Goal: Task Accomplishment & Management: Manage account settings

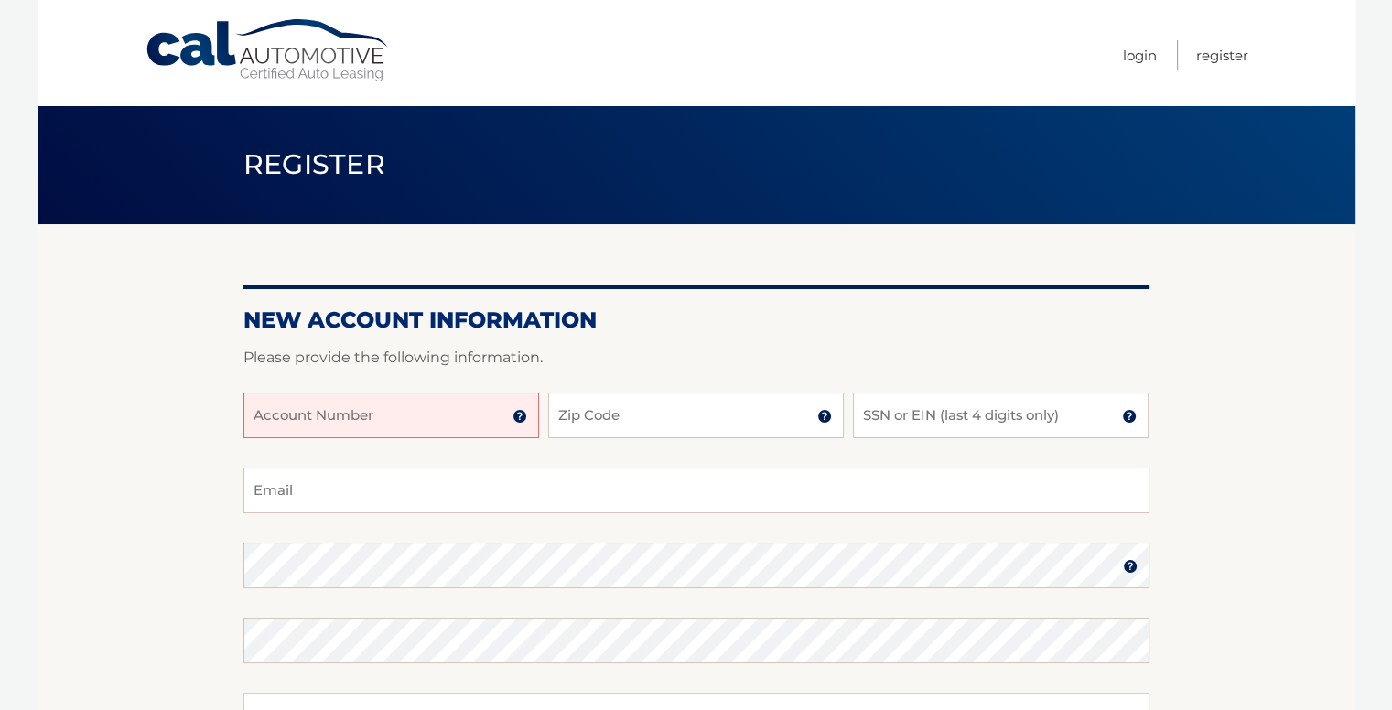
click at [436, 425] on input "Account Number" at bounding box center [391, 416] width 296 height 46
paste input "4445595354"
type input "4445595354"
click at [592, 404] on input "Zip Code" at bounding box center [696, 416] width 296 height 46
type input "33178"
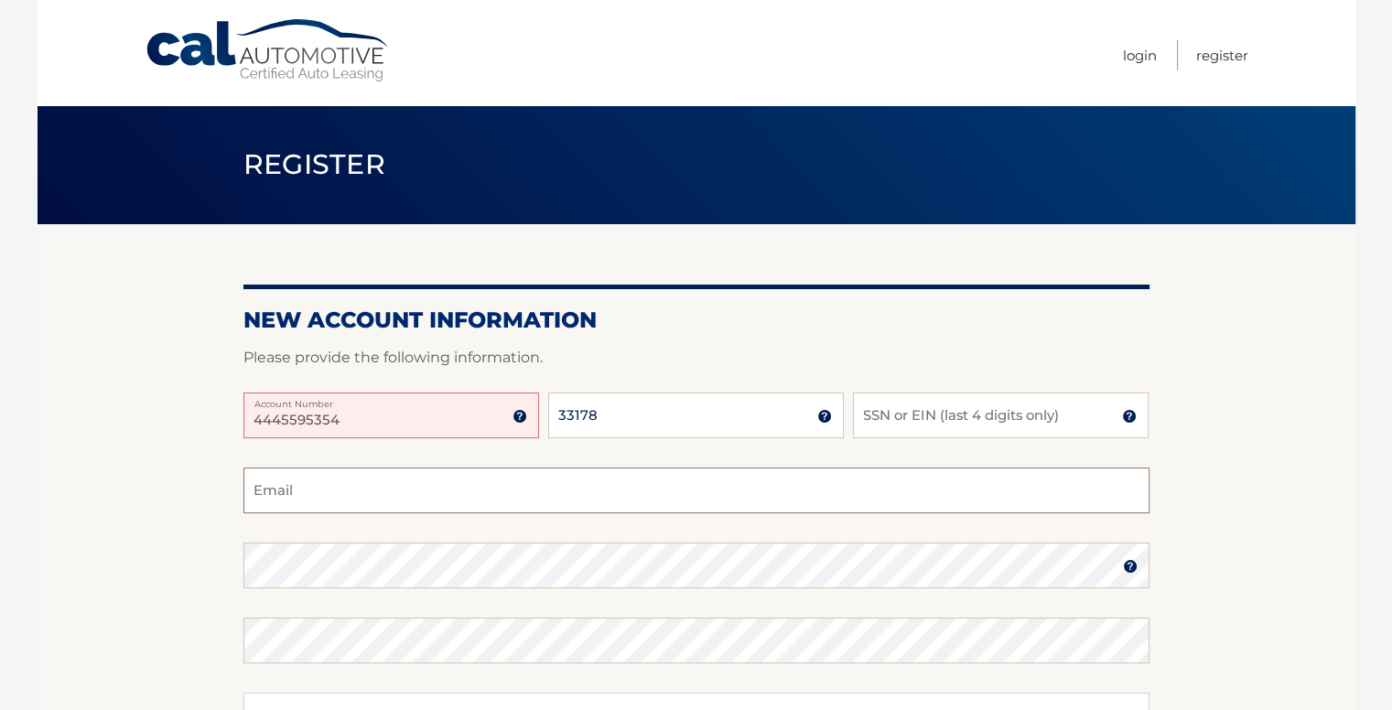
type input "laurelenarias@gmail.com"
click at [256, 425] on input "4445595354" at bounding box center [391, 416] width 296 height 46
click at [362, 409] on input "4445595354" at bounding box center [391, 416] width 296 height 46
click at [463, 480] on label "Email" at bounding box center [696, 475] width 906 height 15
click at [463, 480] on input "laurelenarias@gmail.com" at bounding box center [696, 491] width 906 height 46
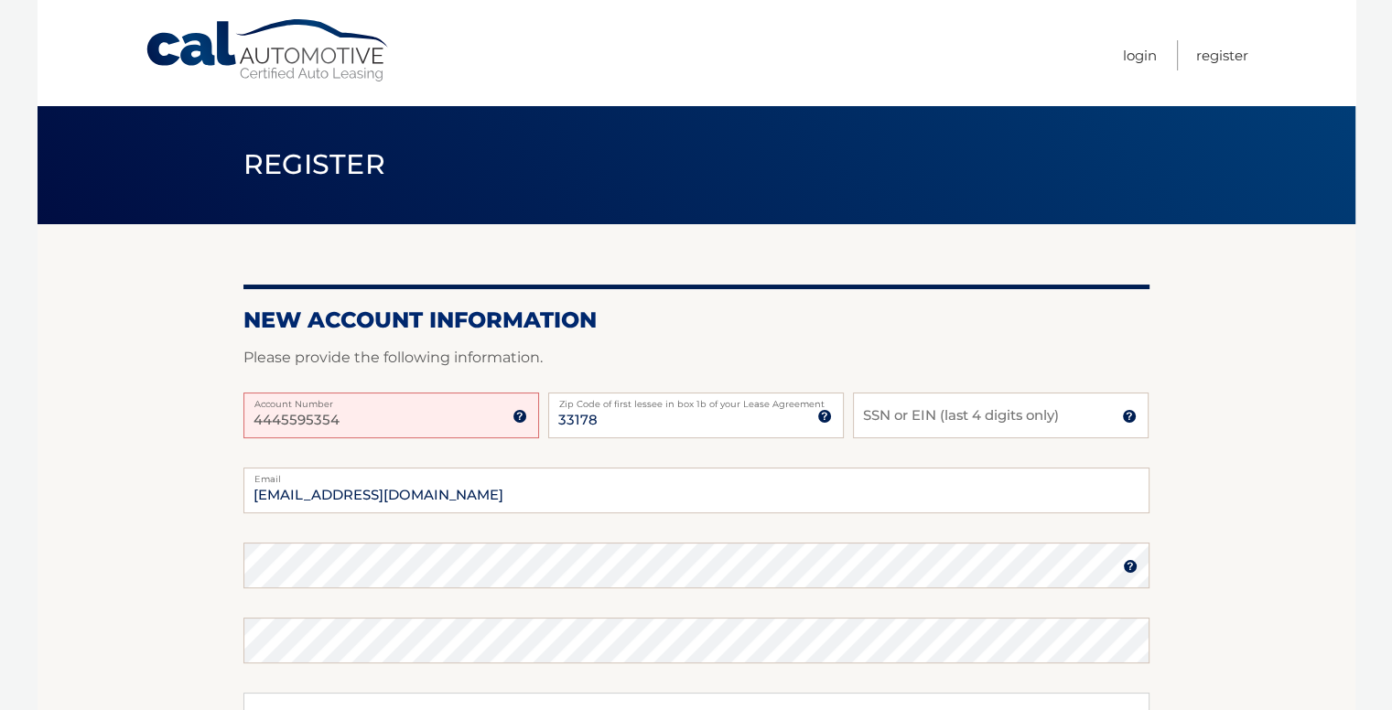
click at [520, 415] on img at bounding box center [519, 416] width 15 height 15
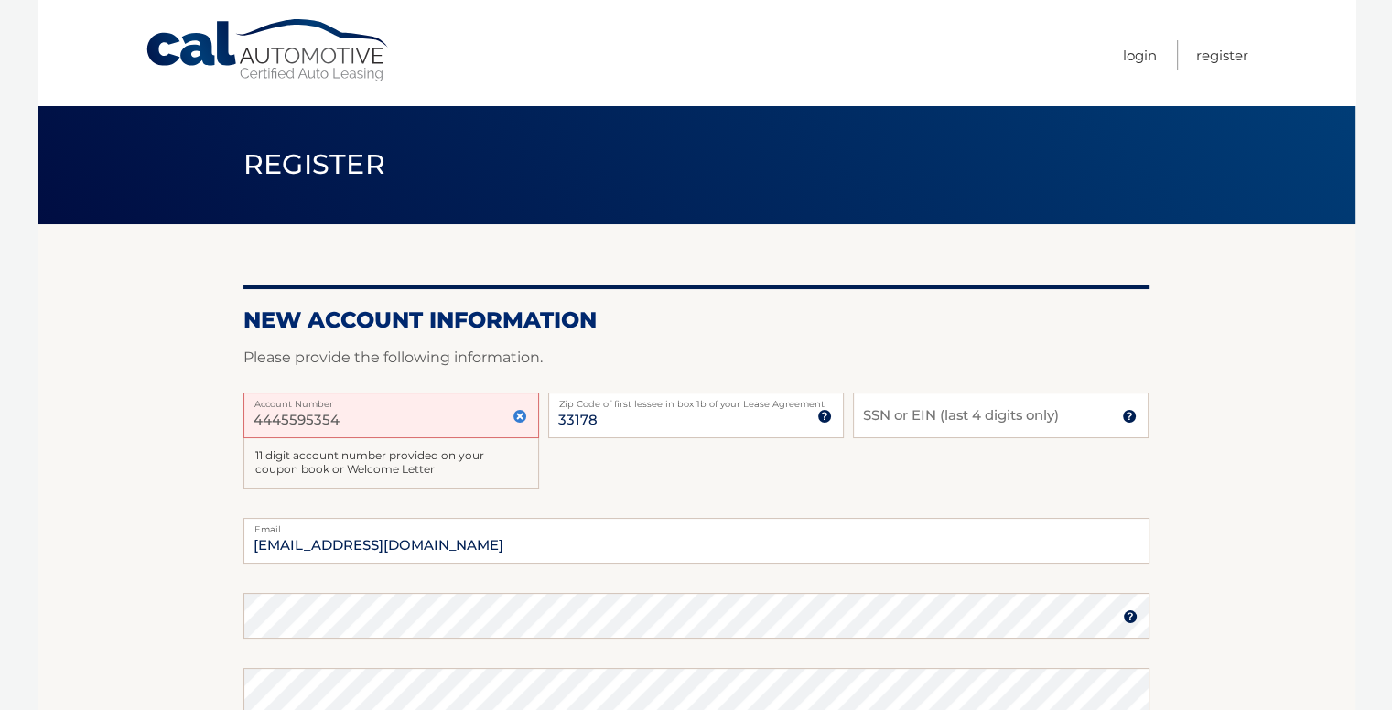
click at [377, 426] on input "4445595354" at bounding box center [391, 416] width 296 height 46
type input "44455953540"
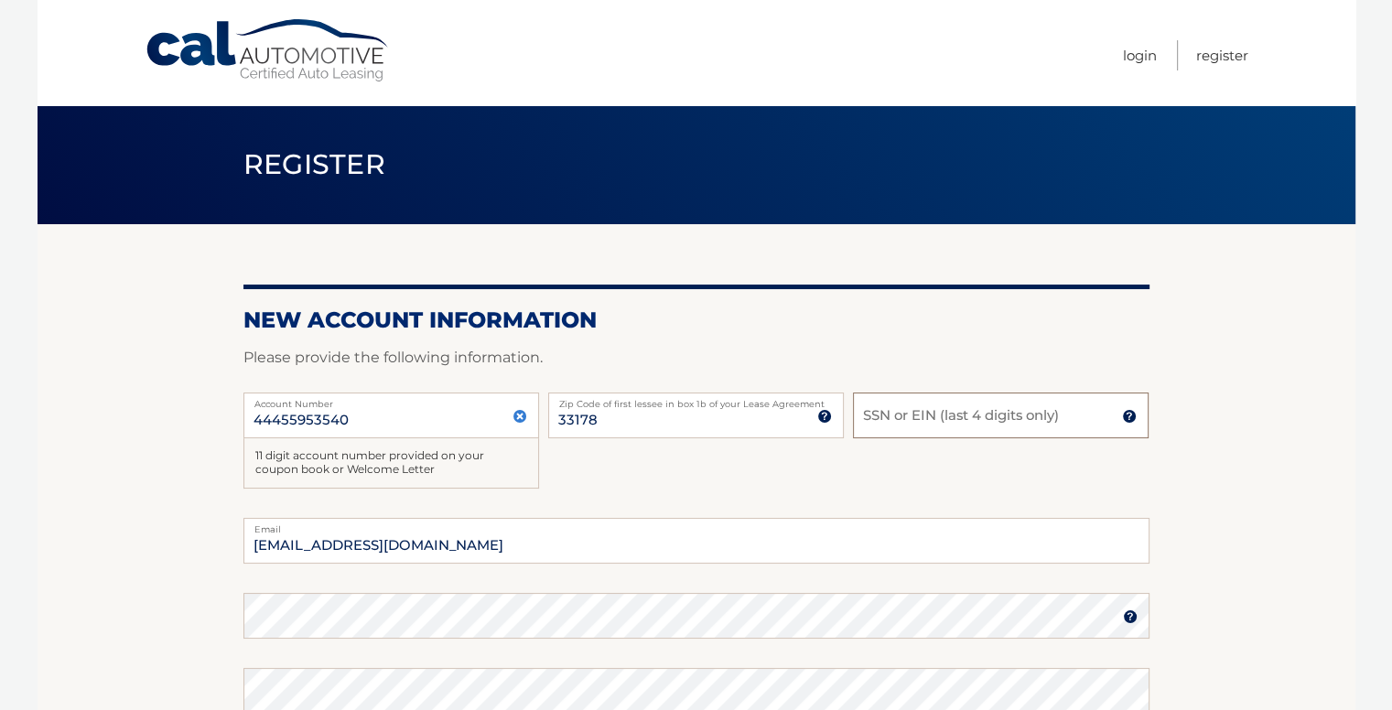
click at [914, 422] on input "SSN or EIN (last 4 digits only)" at bounding box center [1001, 416] width 296 height 46
type input "4392"
click at [703, 536] on input "laurelenarias@gmail.com" at bounding box center [696, 541] width 906 height 46
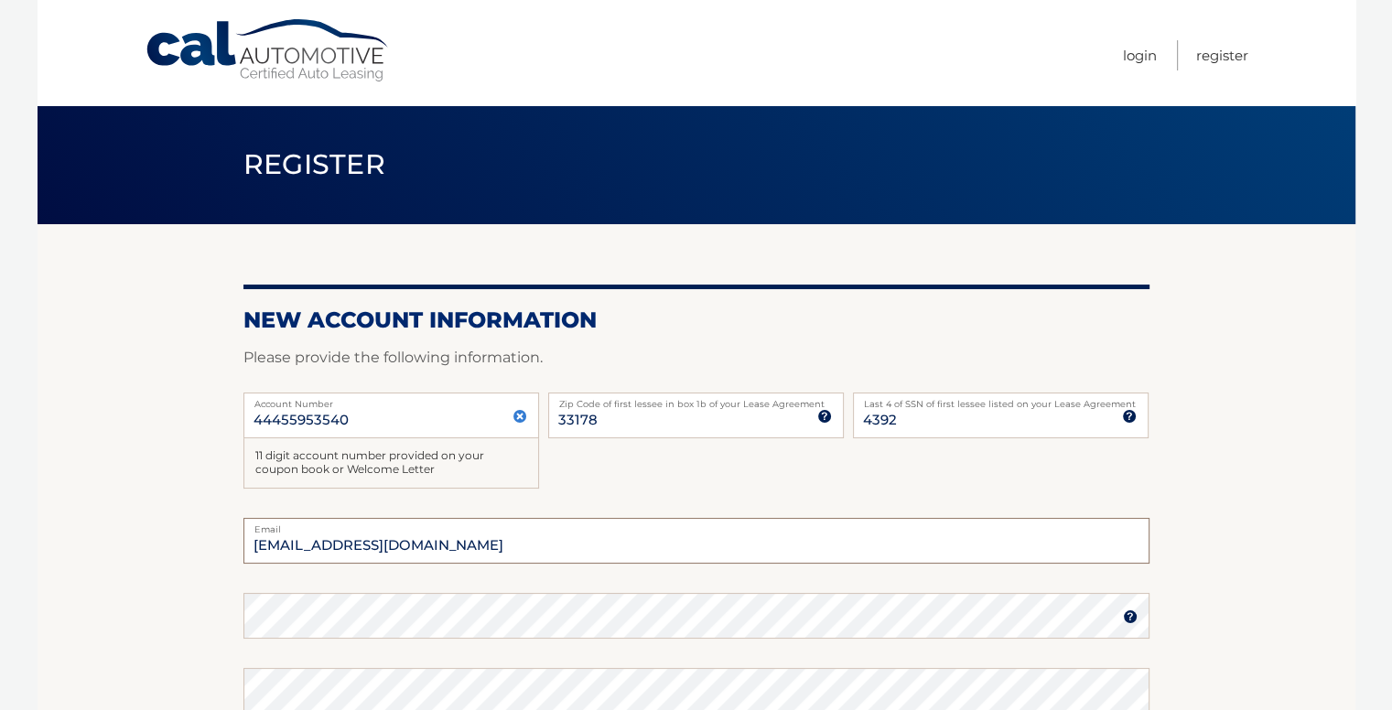
type input "wiliamhd05@gmil.com"
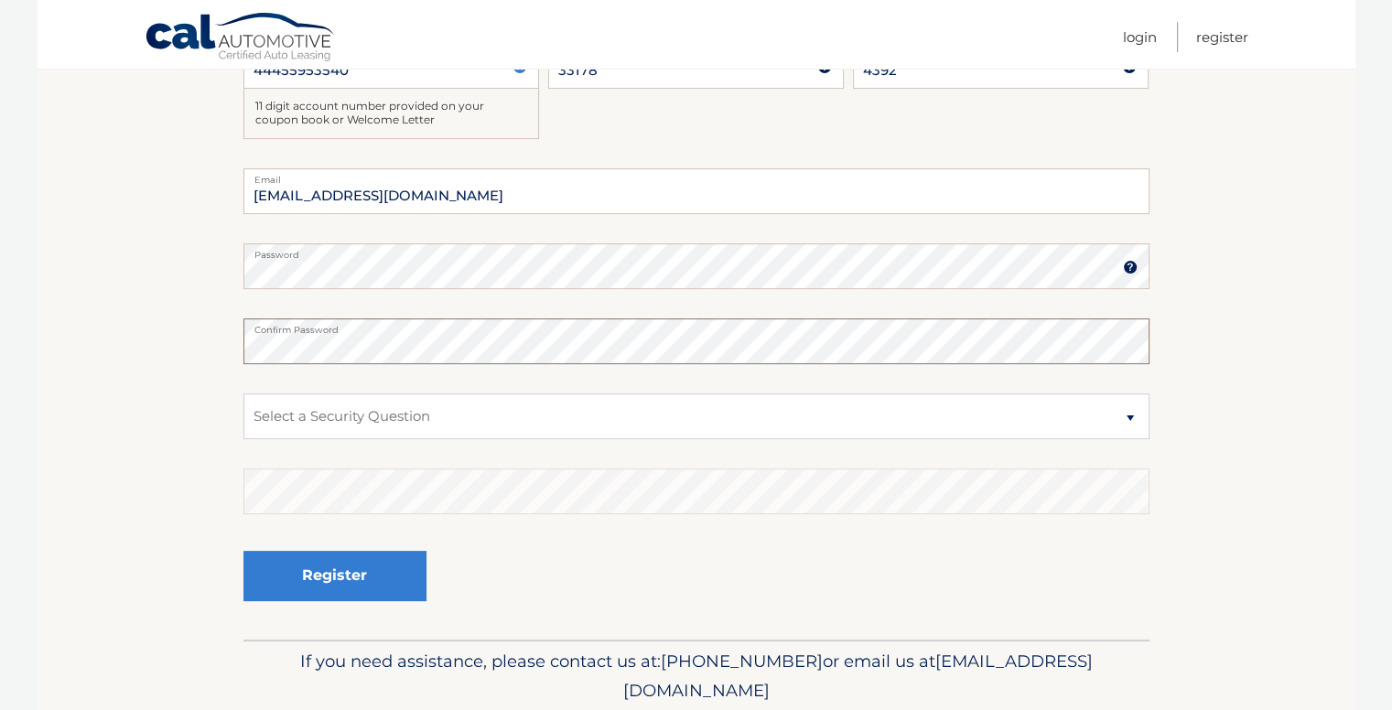
scroll to position [351, 0]
click at [1042, 418] on select "Select a Security Question What was the name of your elementary school? What is…" at bounding box center [696, 415] width 906 height 46
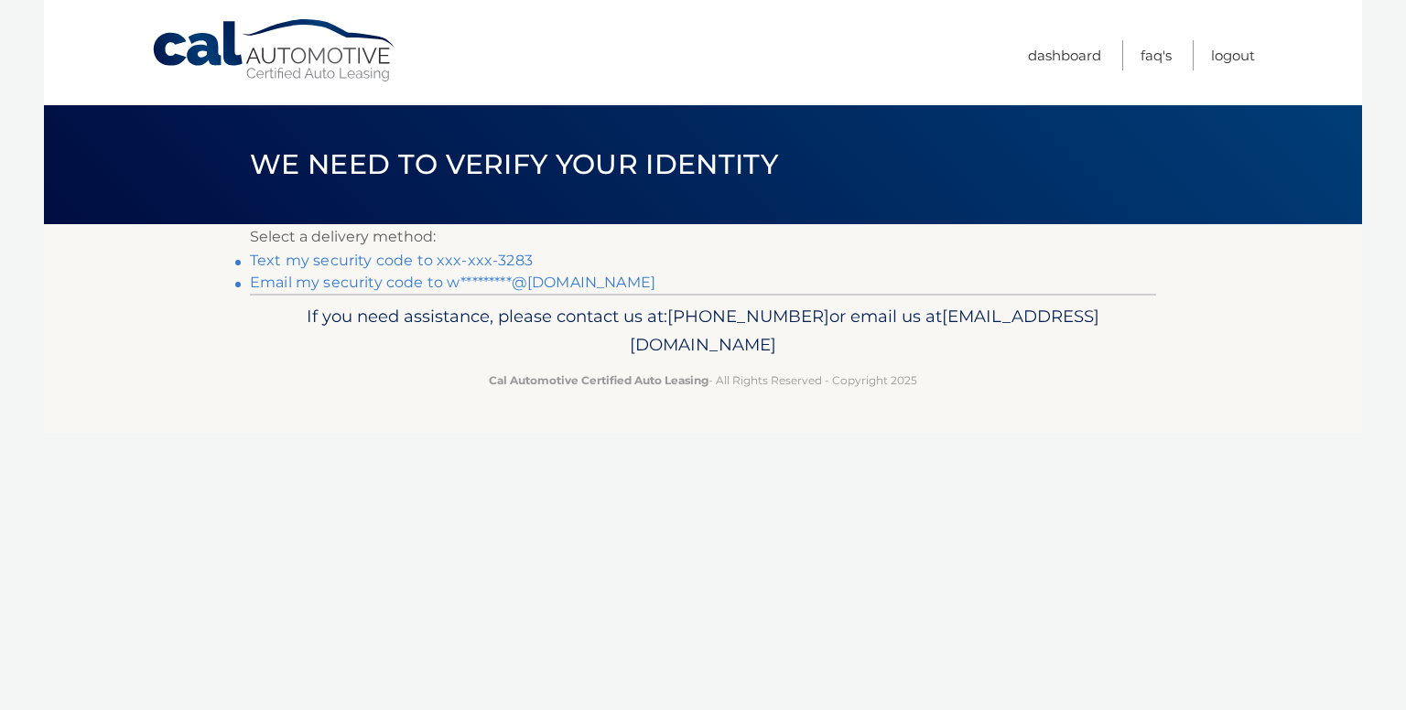
click at [493, 257] on link "Text my security code to xxx-xxx-3283" at bounding box center [391, 260] width 283 height 17
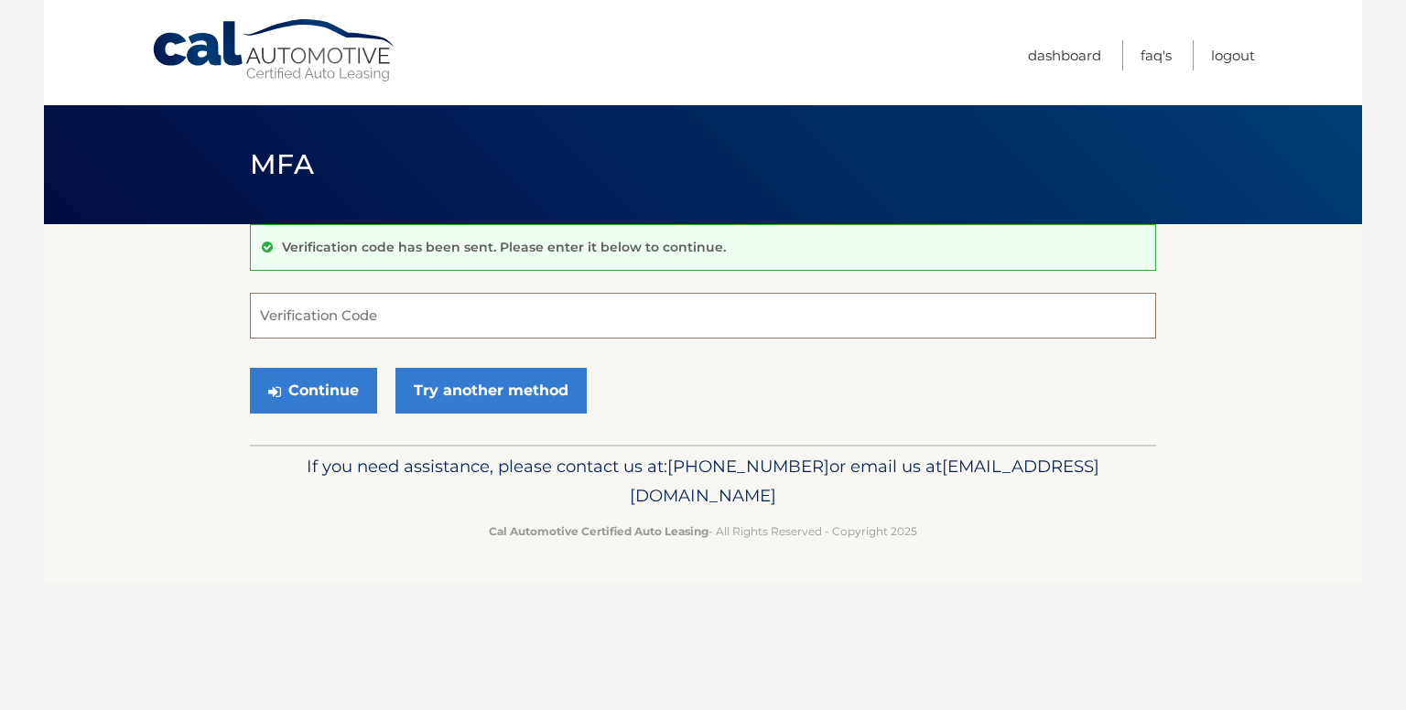
click at [443, 323] on input "Verification Code" at bounding box center [703, 316] width 906 height 46
type input "640865"
click at [331, 402] on button "Continue" at bounding box center [313, 391] width 127 height 46
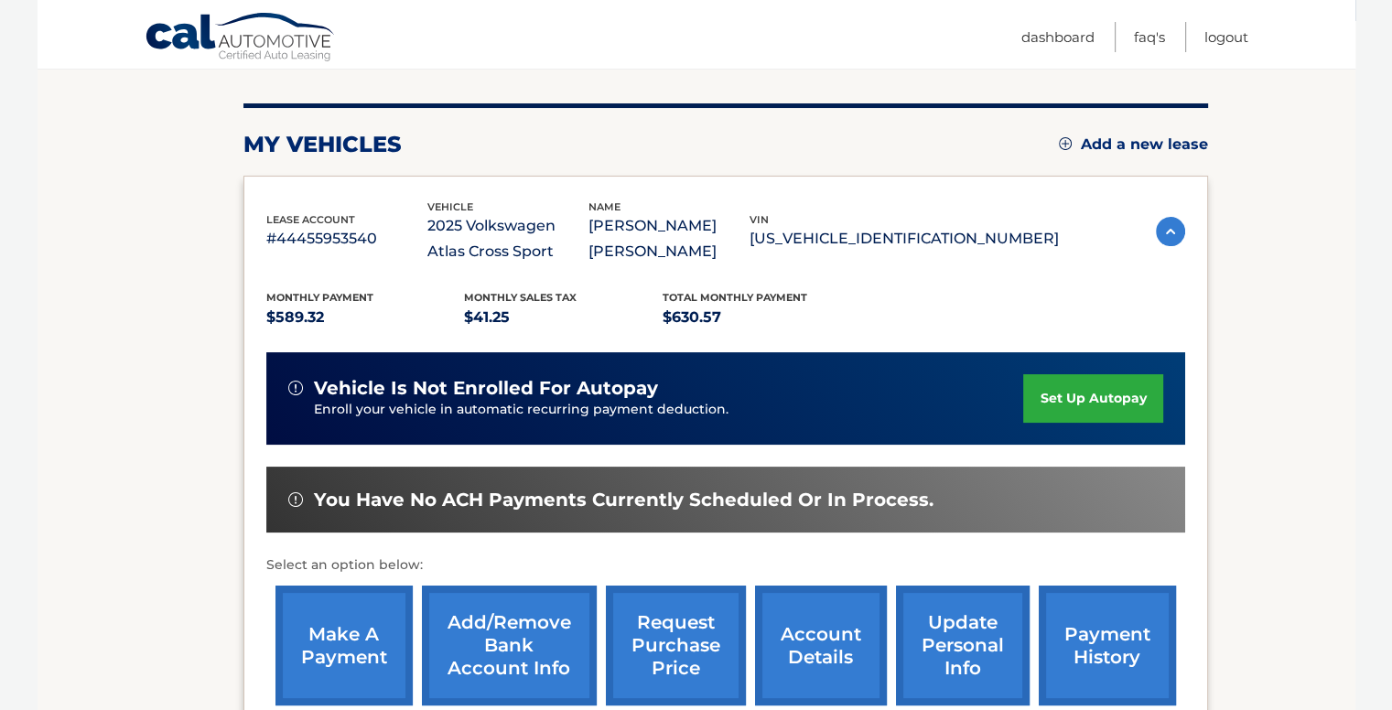
scroll to position [206, 0]
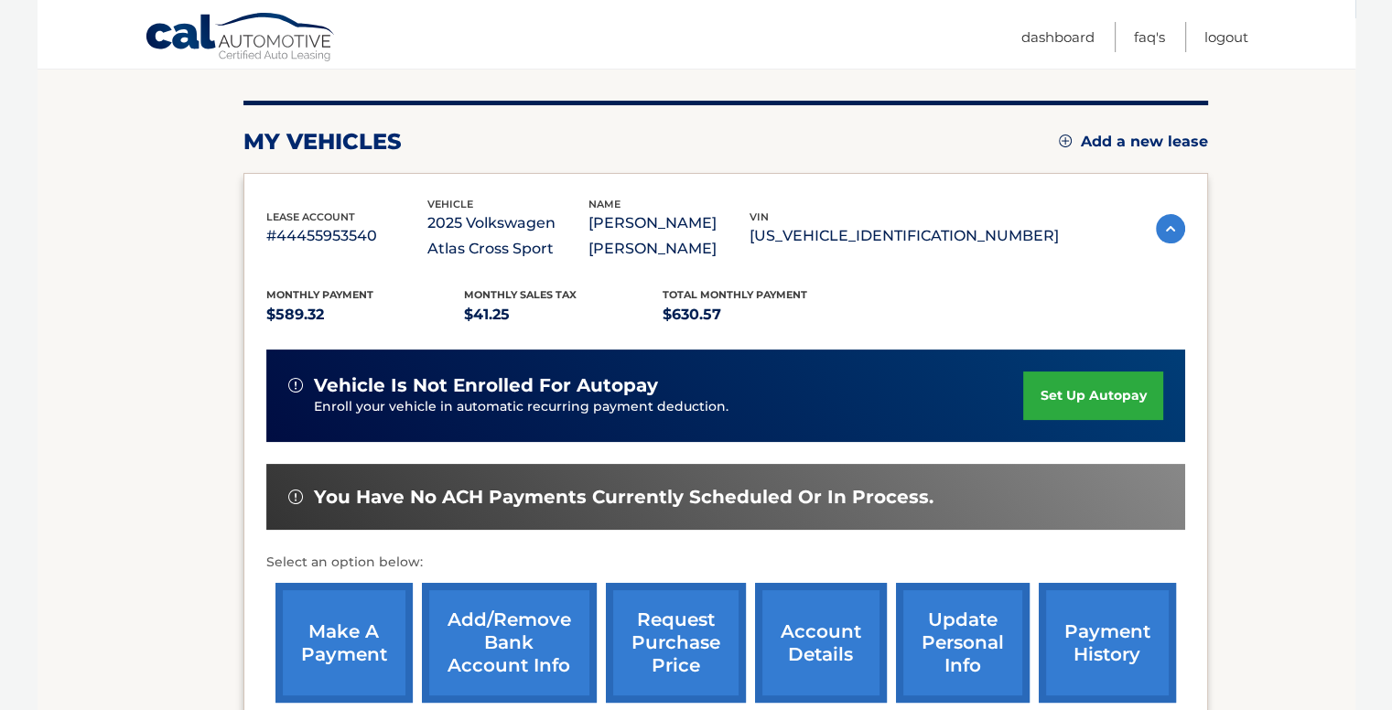
click at [1113, 388] on link "set up autopay" at bounding box center [1092, 396] width 139 height 48
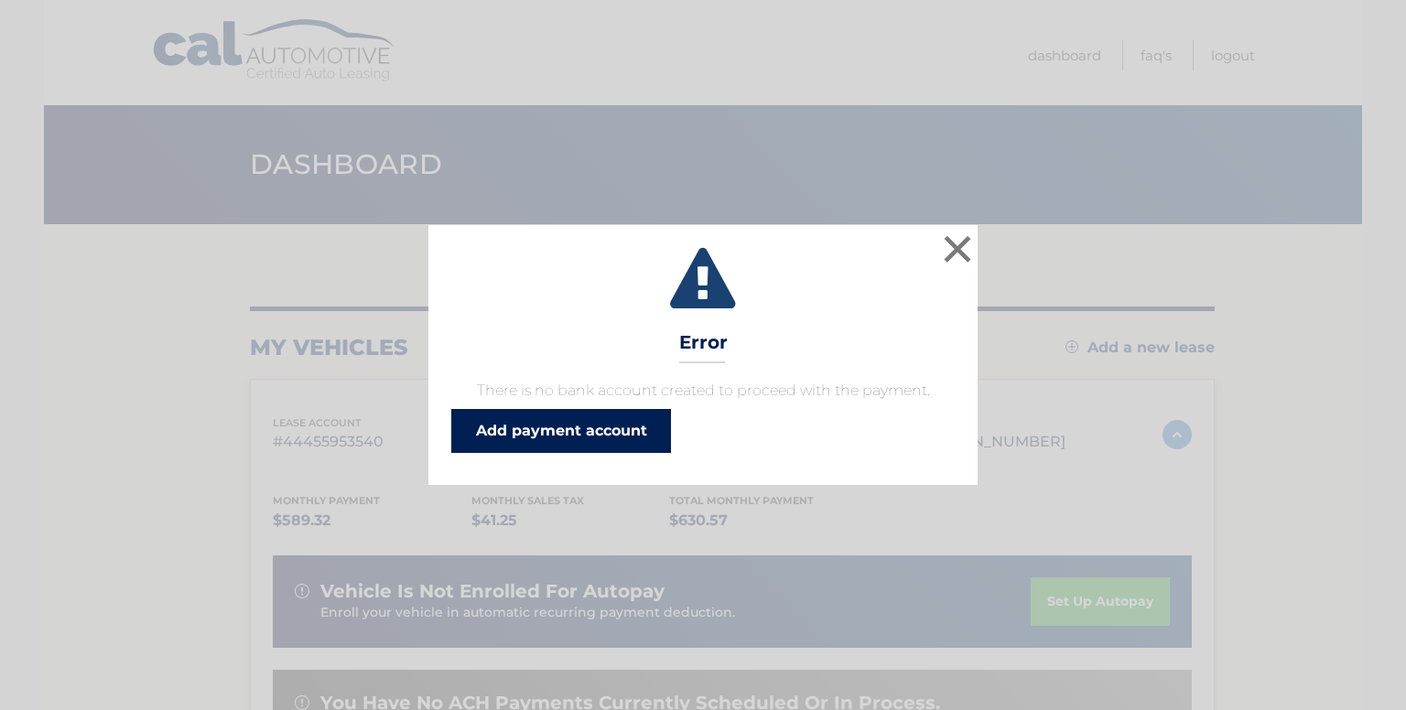
click at [618, 442] on link "Add payment account" at bounding box center [561, 431] width 220 height 44
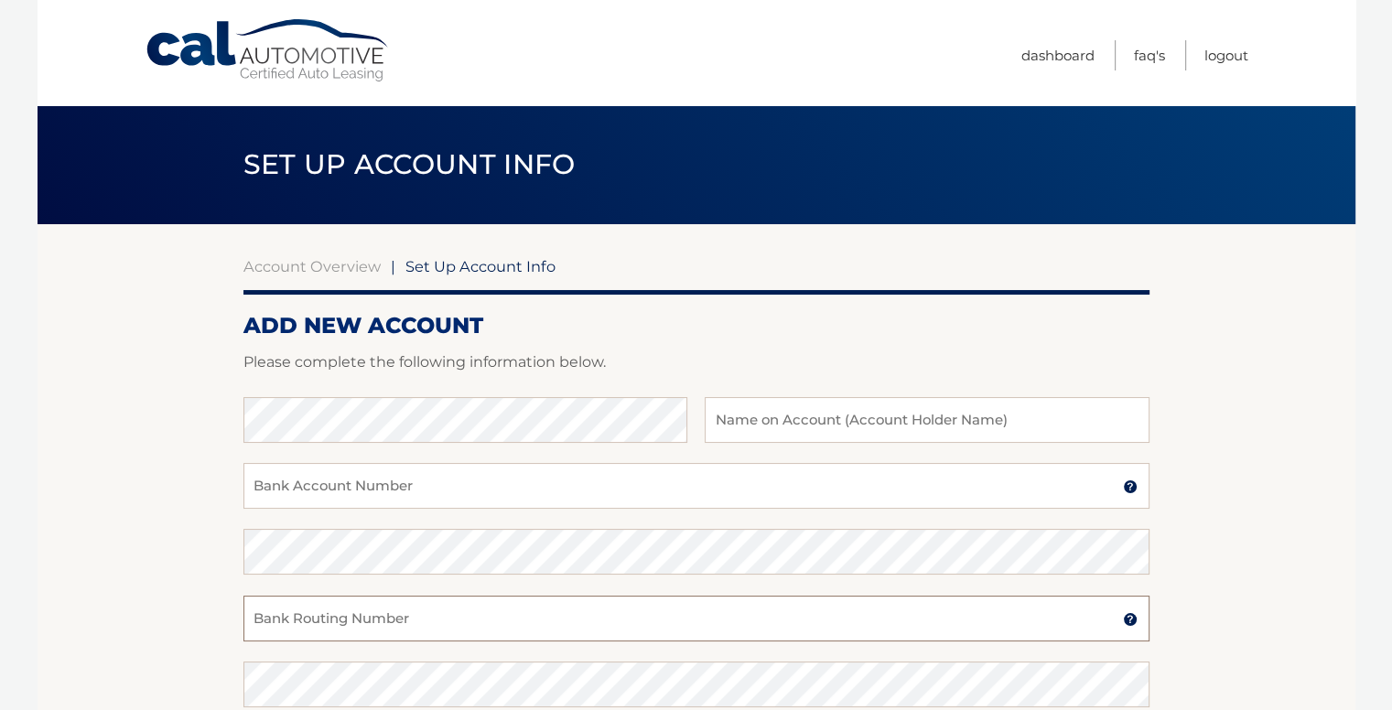
click at [479, 627] on input "Bank Routing Number" at bounding box center [696, 619] width 906 height 46
paste input "063107513"
type input "063107513"
click at [531, 498] on input "Bank Account Number" at bounding box center [696, 486] width 906 height 46
paste input "3559134170"
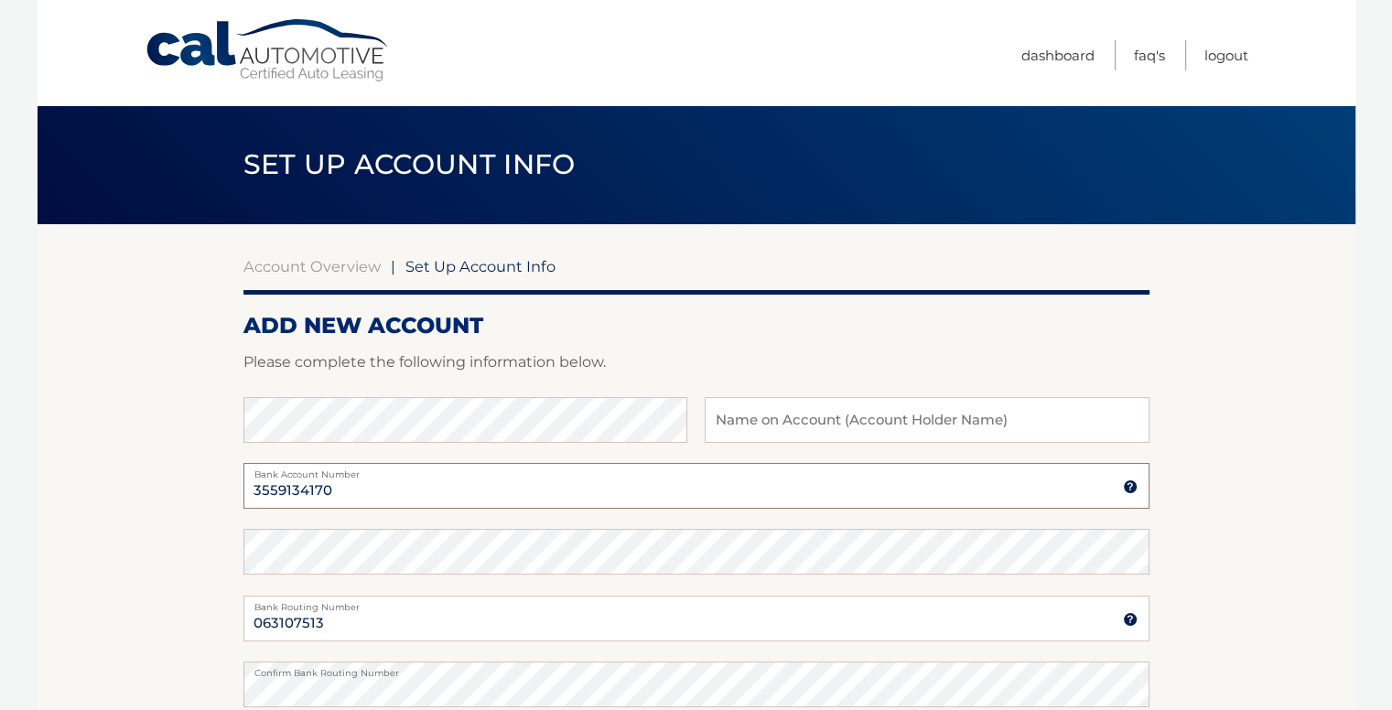
type input "3559134170"
click at [768, 425] on input "text" at bounding box center [927, 420] width 444 height 46
type input "[PERSON_NAME]"
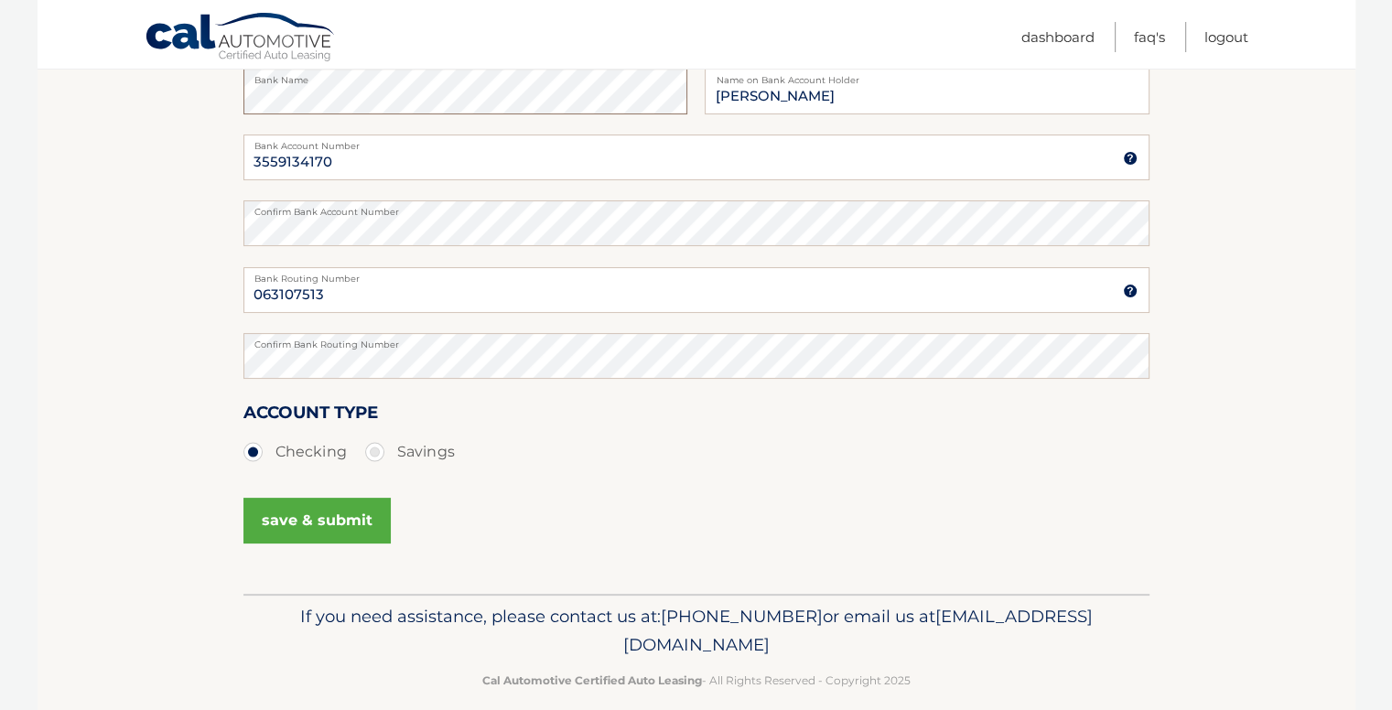
scroll to position [329, 0]
click at [328, 528] on button "save & submit" at bounding box center [316, 520] width 147 height 46
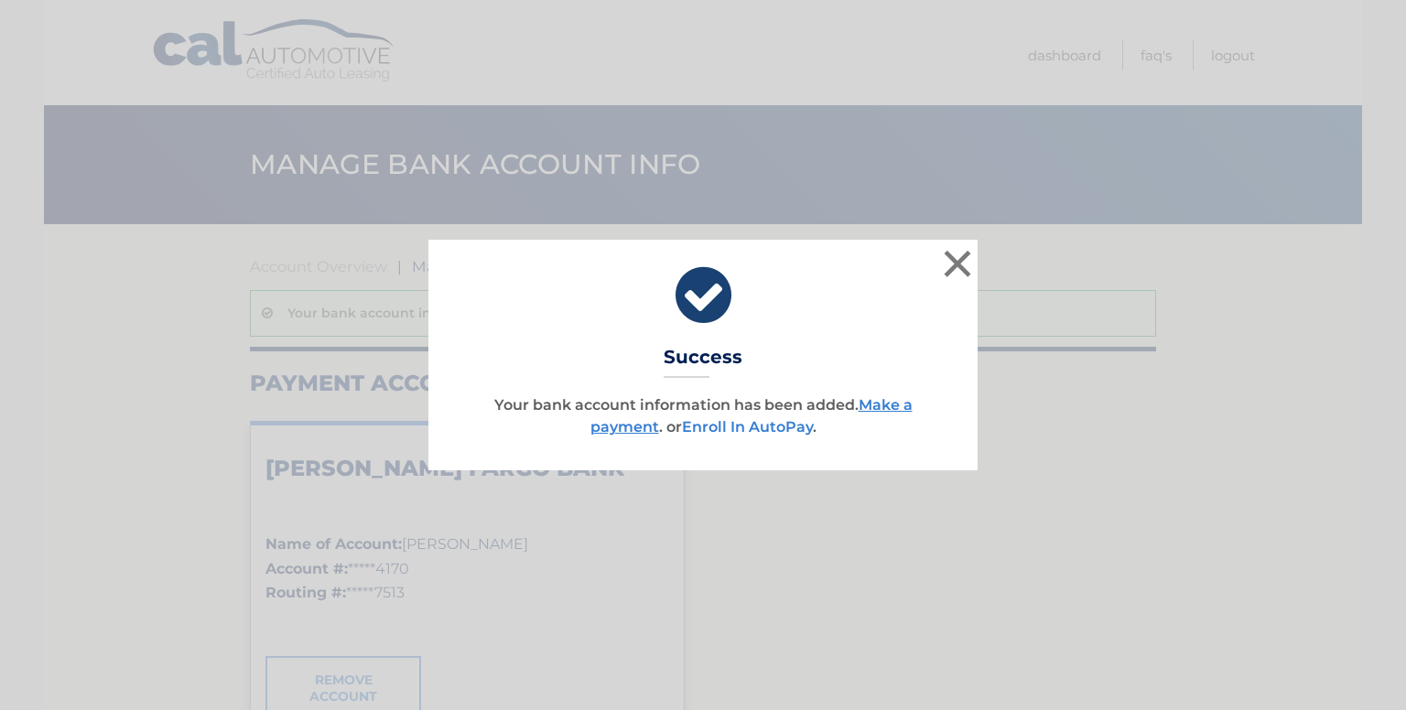
click at [725, 433] on link "Enroll In AutoPay" at bounding box center [747, 426] width 131 height 17
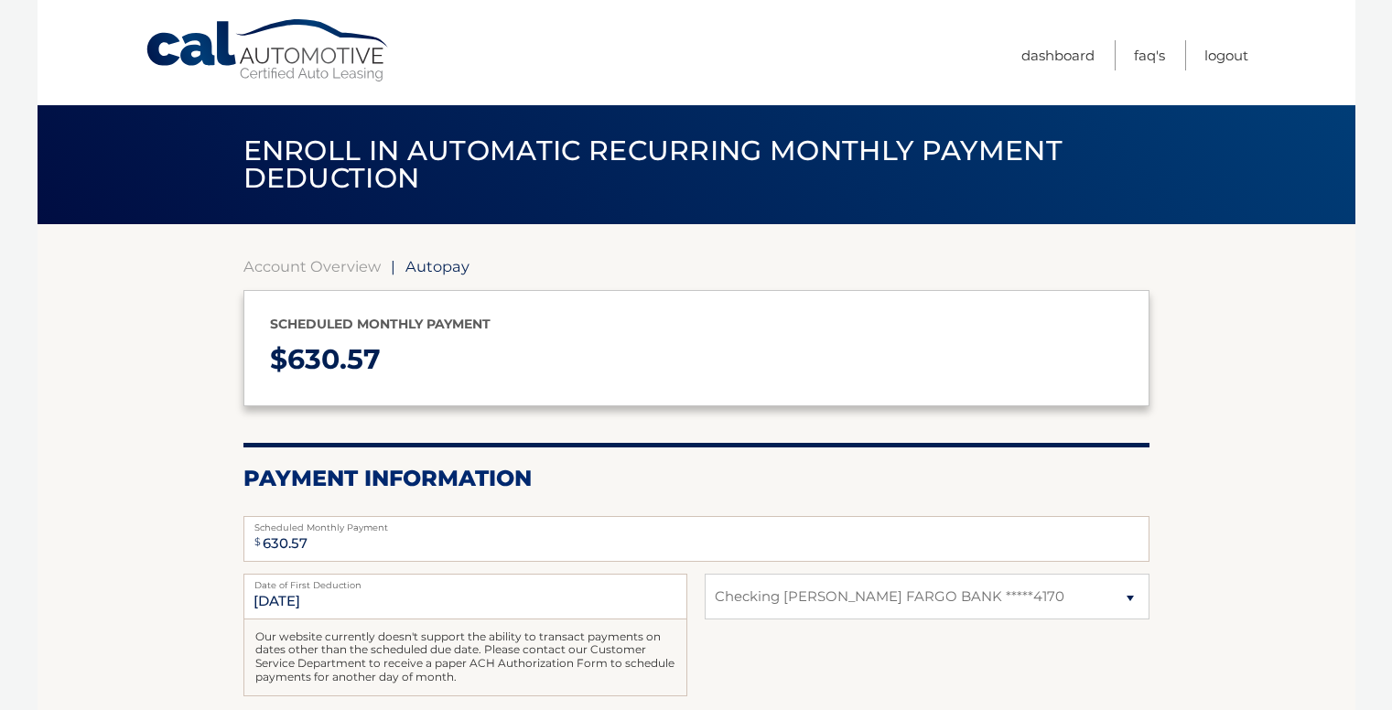
select select "NTY5MTE2MjctMWE1Yy00ZTMxLTlmNmUtMmQ0OGRhZDYyY2Rj"
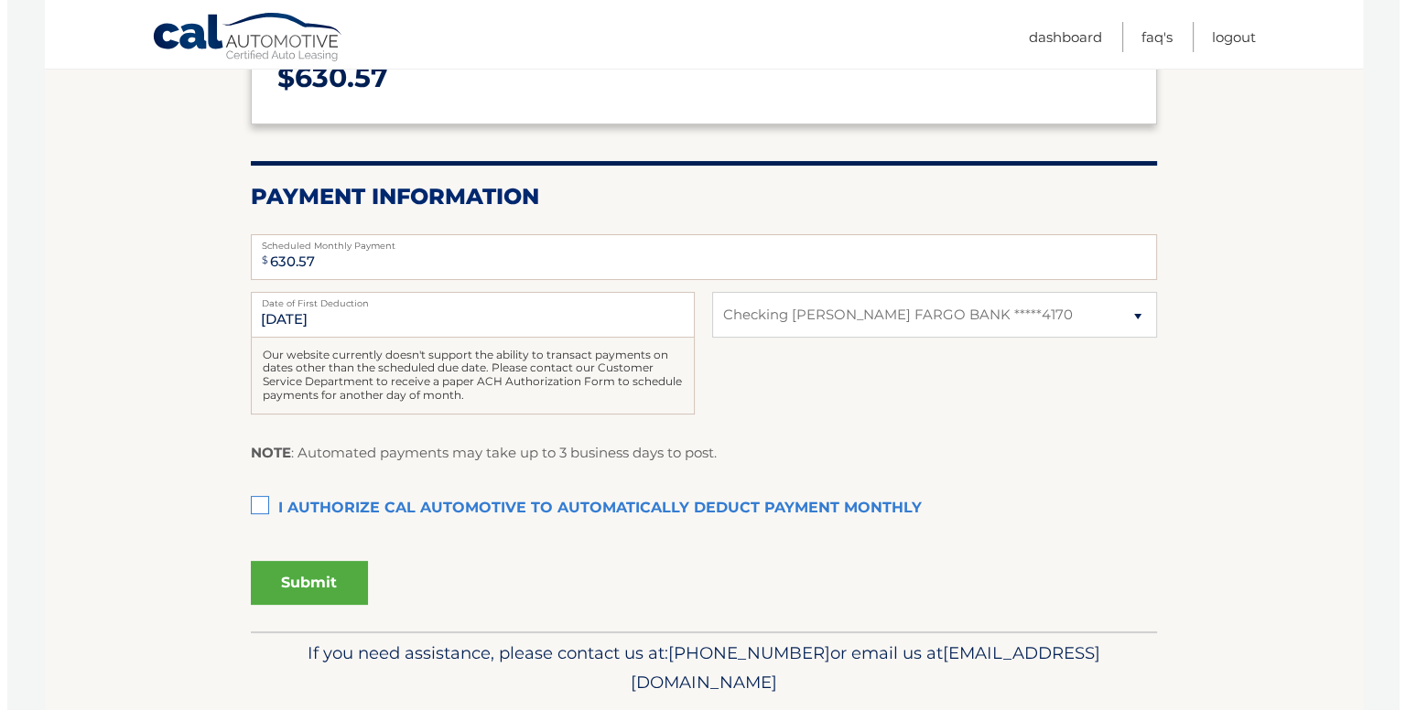
scroll to position [282, 0]
click at [256, 321] on input "10/1/2025" at bounding box center [465, 315] width 444 height 46
click at [266, 318] on input "10/1/2025" at bounding box center [465, 315] width 444 height 46
click at [325, 323] on input "10/1/2025" at bounding box center [465, 315] width 444 height 46
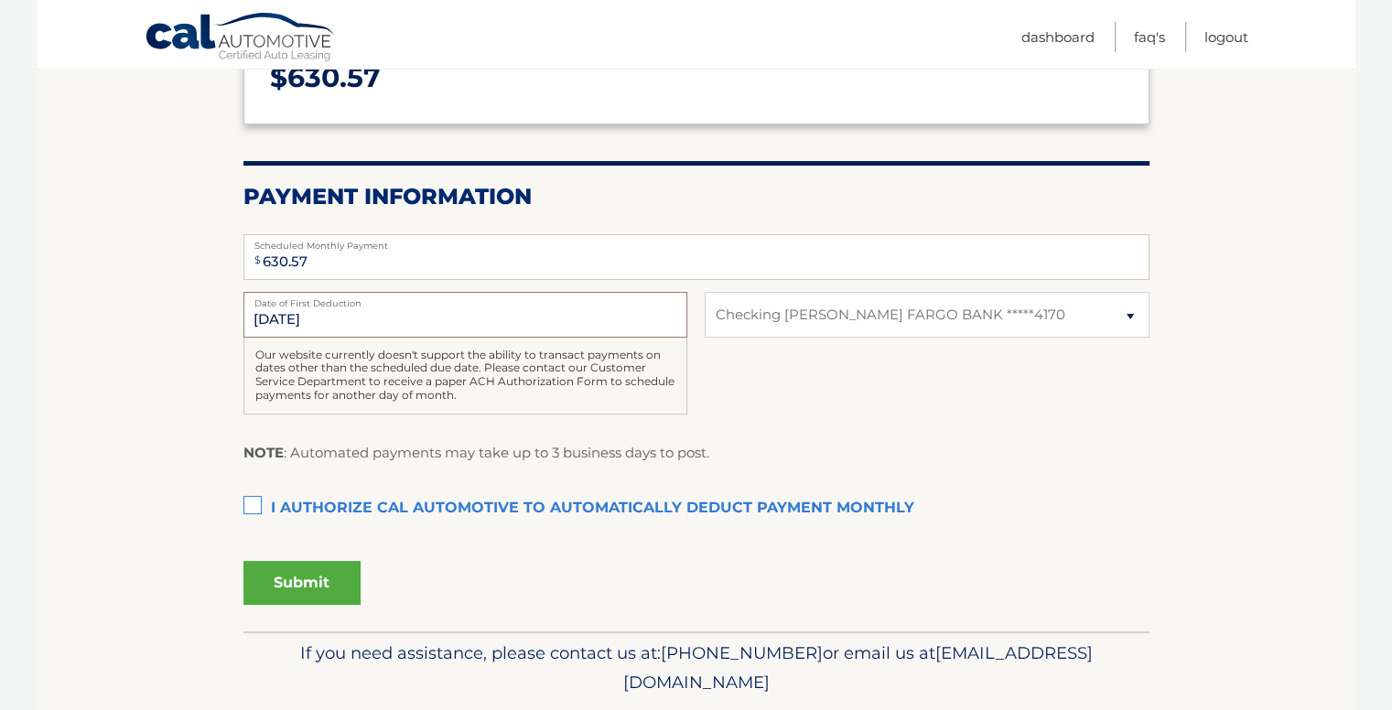
click at [325, 323] on input "10/1/2025" at bounding box center [465, 315] width 444 height 46
click at [788, 399] on div "10/1/2025 Date of First Deduction Our website currently doesn't support the abi…" at bounding box center [696, 363] width 906 height 143
click at [254, 501] on label "I authorize cal automotive to automatically deduct payment monthly This checkbo…" at bounding box center [696, 508] width 906 height 37
click at [0, 0] on input "I authorize cal automotive to automatically deduct payment monthly This checkbo…" at bounding box center [0, 0] width 0 height 0
click at [285, 576] on button "Submit" at bounding box center [301, 583] width 117 height 44
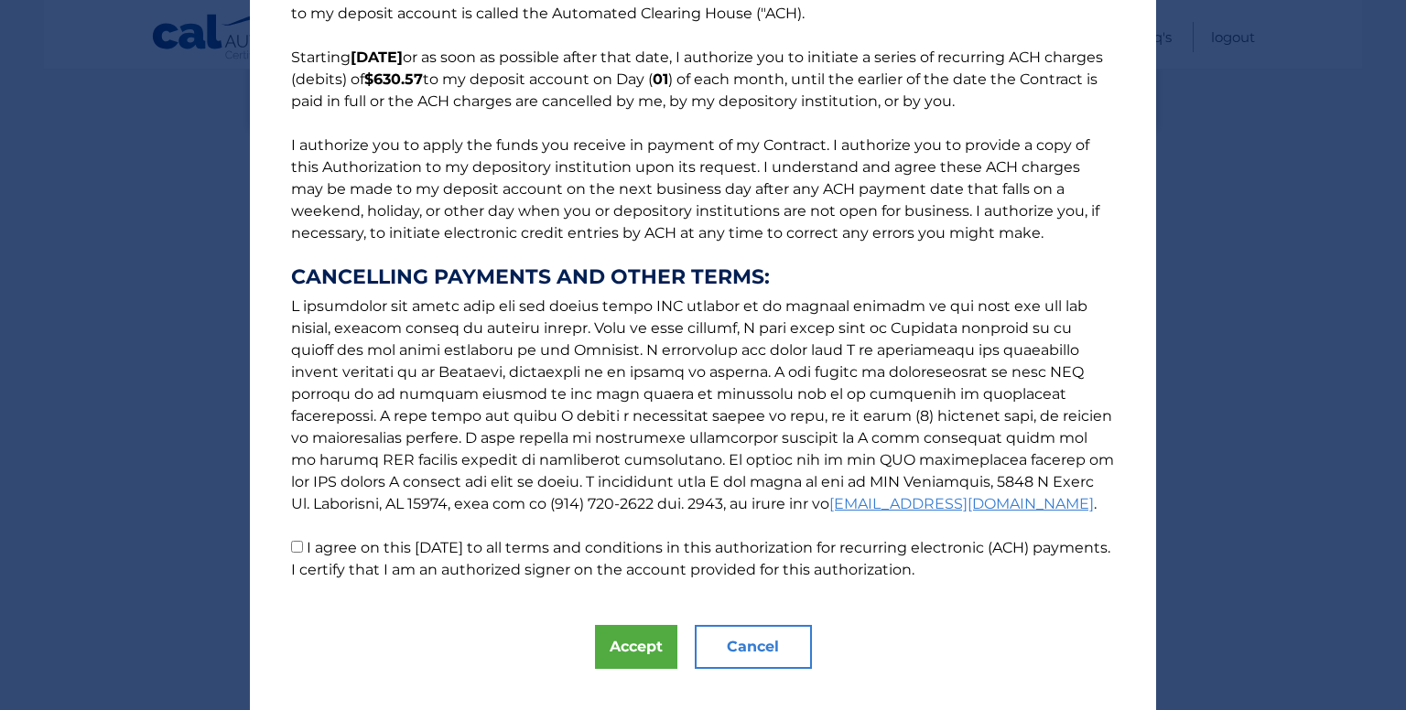
scroll to position [154, 0]
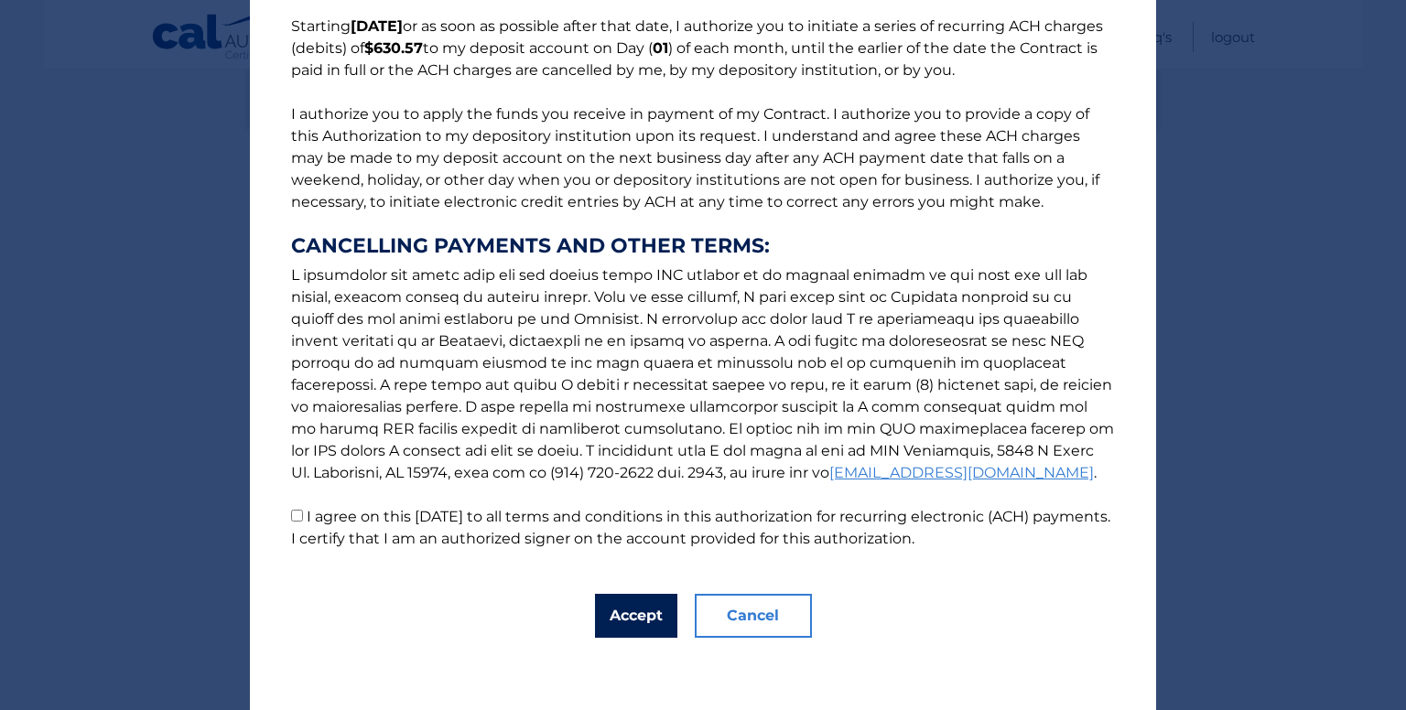
click at [625, 622] on button "Accept" at bounding box center [636, 616] width 82 height 44
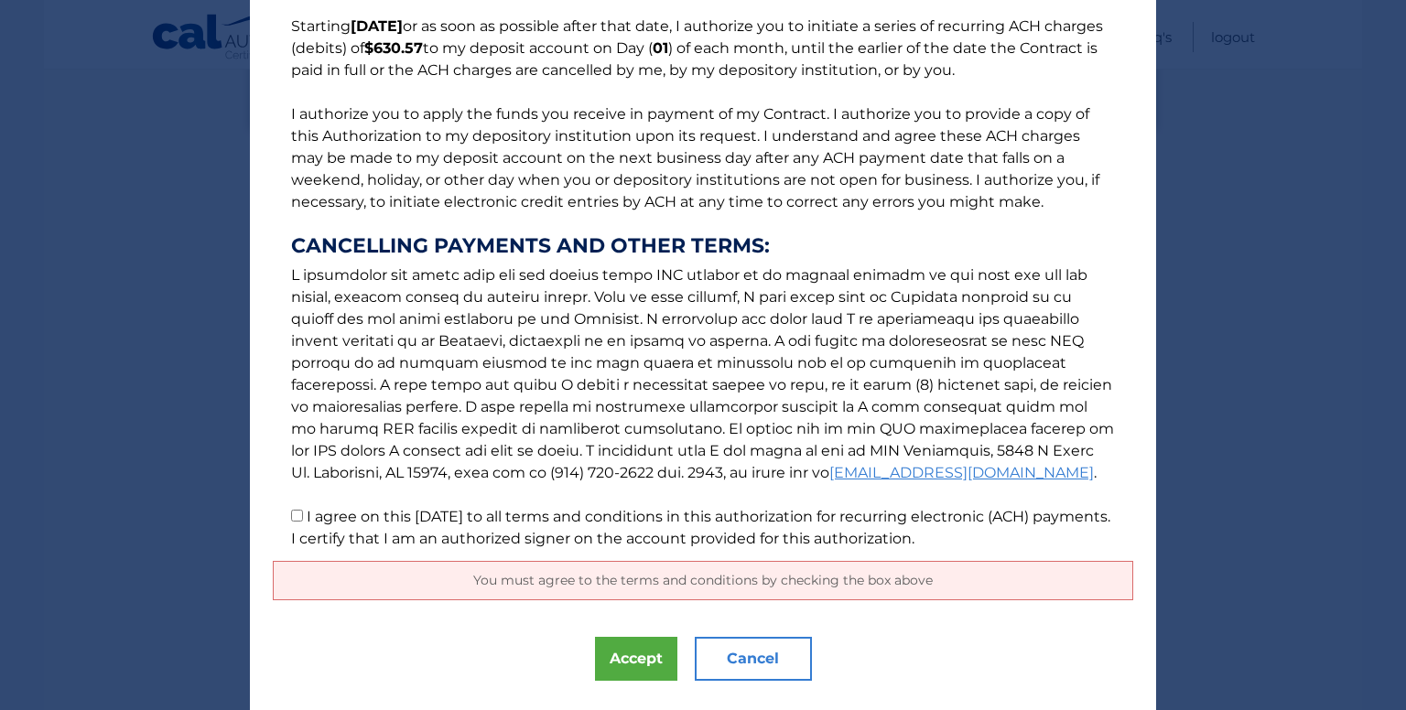
click at [298, 514] on p "The words "I" "me" and "my" mean any identified Customer who signs this Authori…" at bounding box center [703, 217] width 860 height 666
click at [291, 515] on input "I agree on this 09/01/2025 to all terms and conditions in this authorization fo…" at bounding box center [297, 516] width 12 height 12
checkbox input "true"
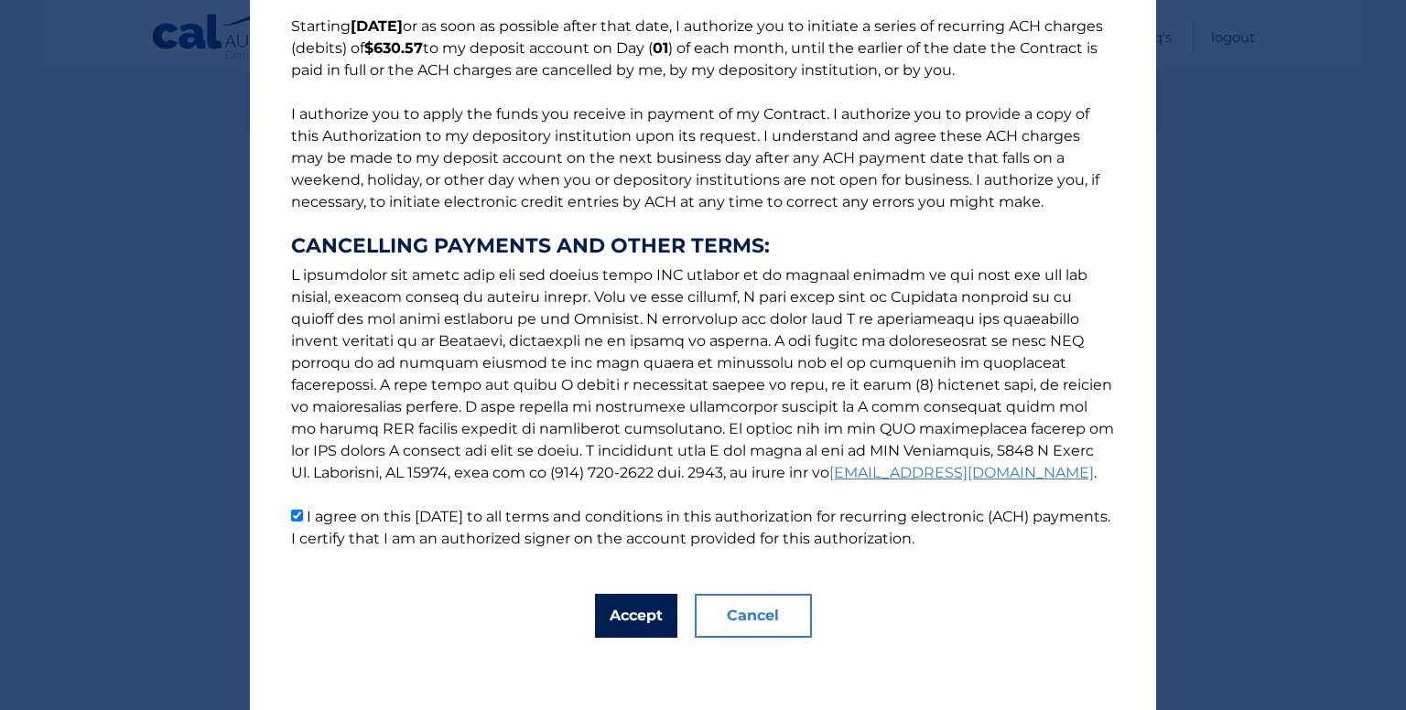
click at [595, 605] on button "Accept" at bounding box center [636, 616] width 82 height 44
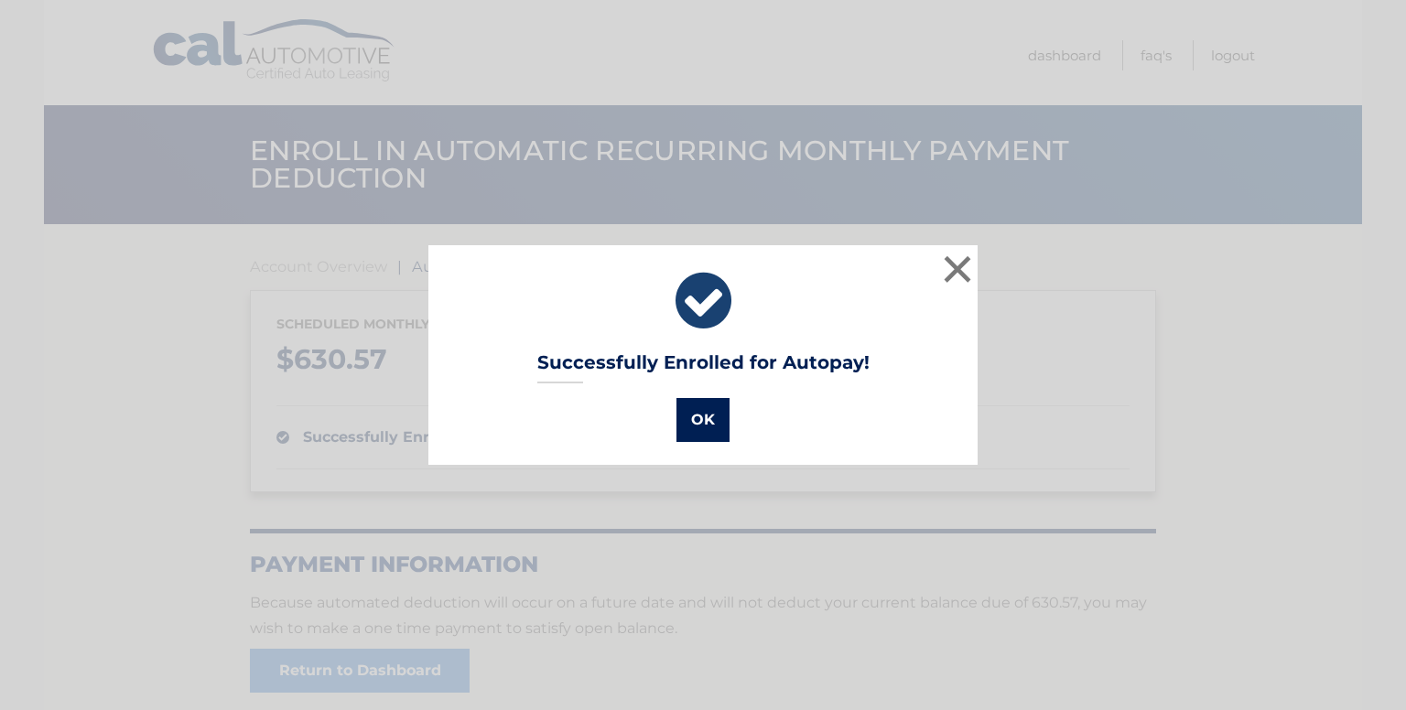
click at [681, 433] on button "OK" at bounding box center [702, 420] width 53 height 44
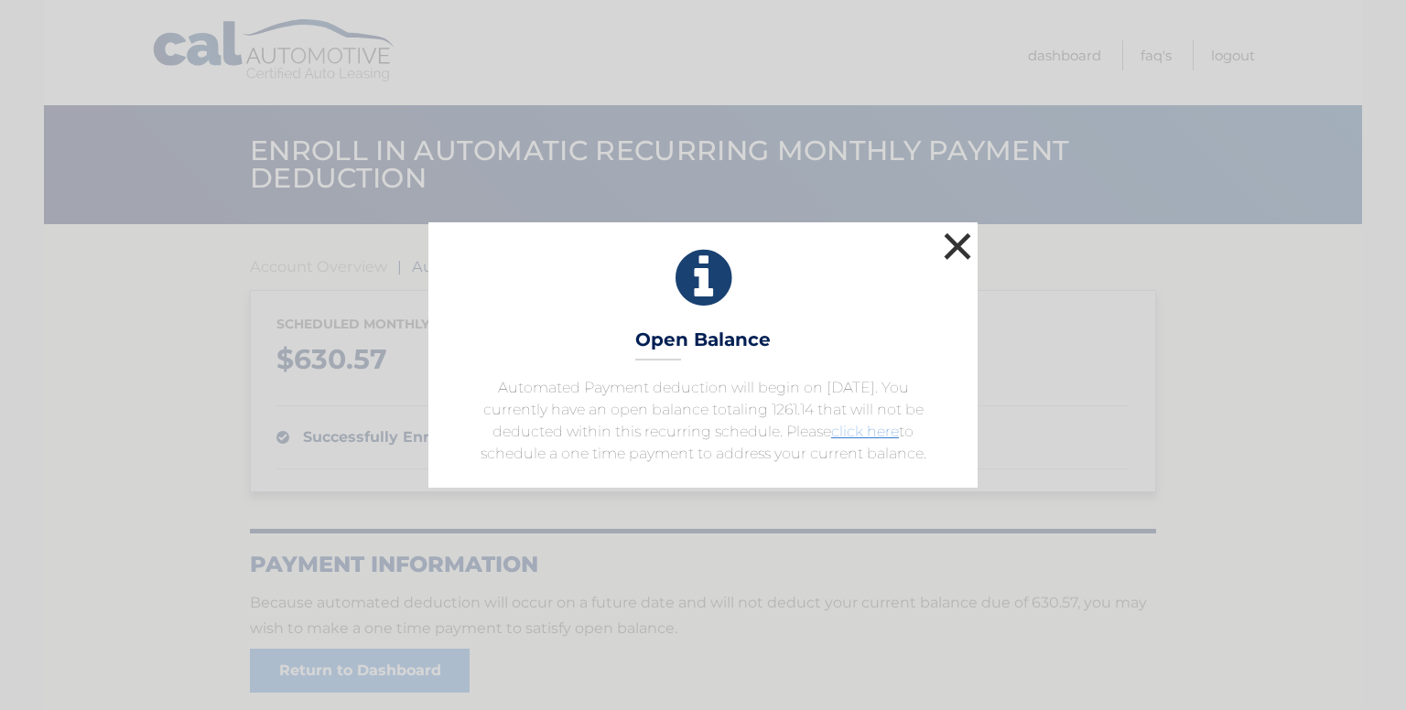
click at [950, 250] on button "×" at bounding box center [957, 246] width 37 height 37
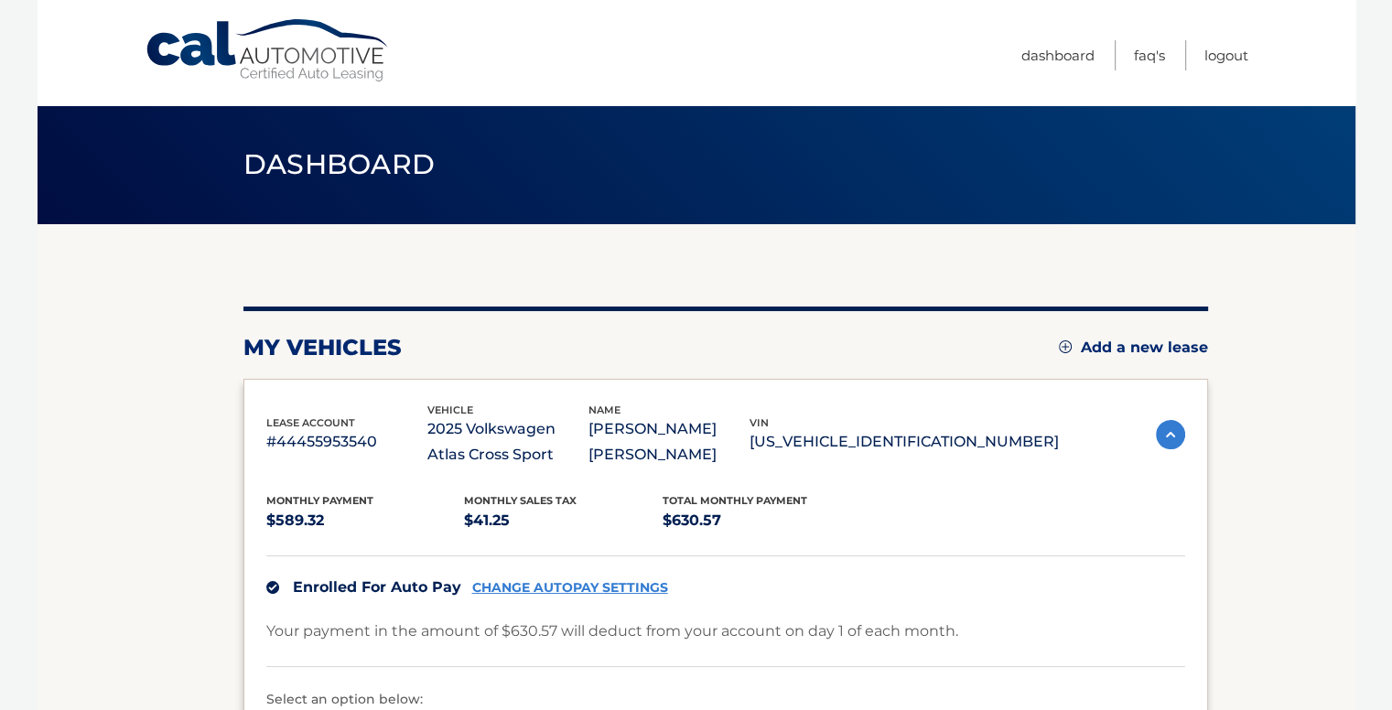
click at [329, 59] on link "Cal Automotive" at bounding box center [268, 50] width 247 height 65
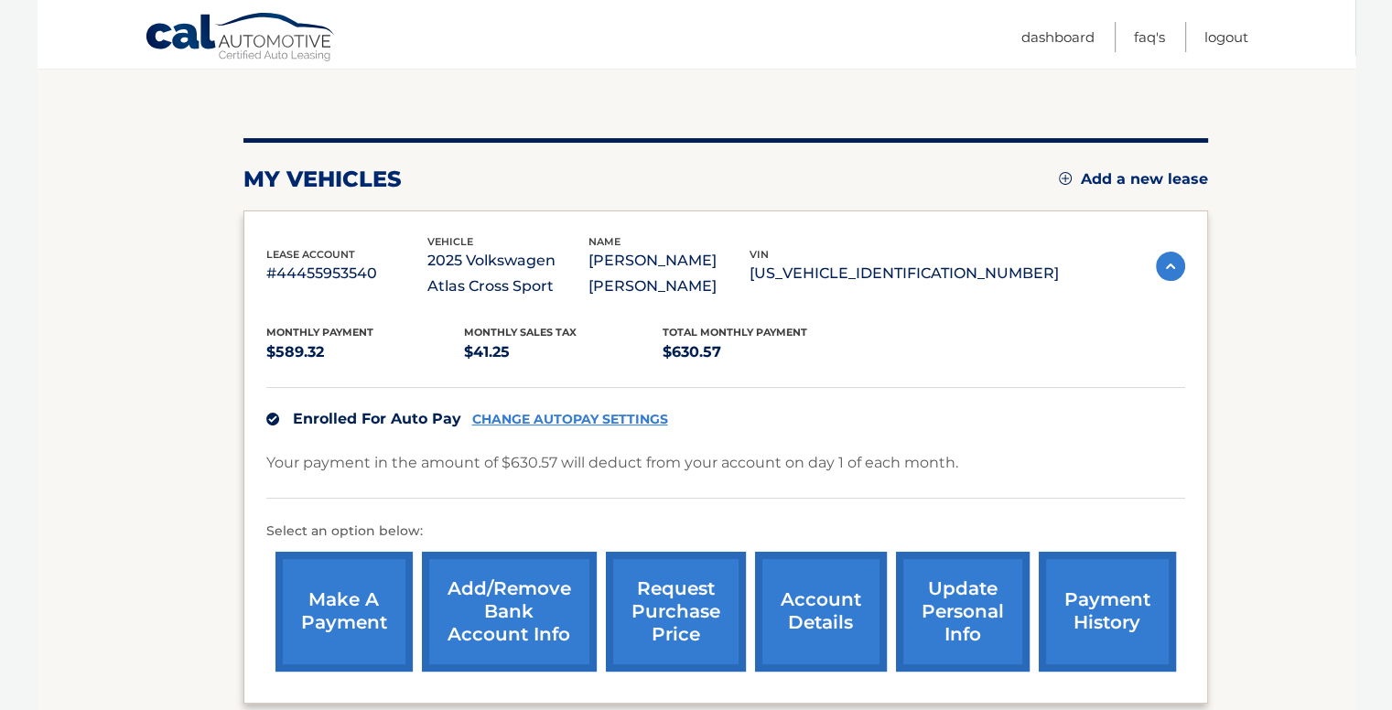
scroll to position [171, 0]
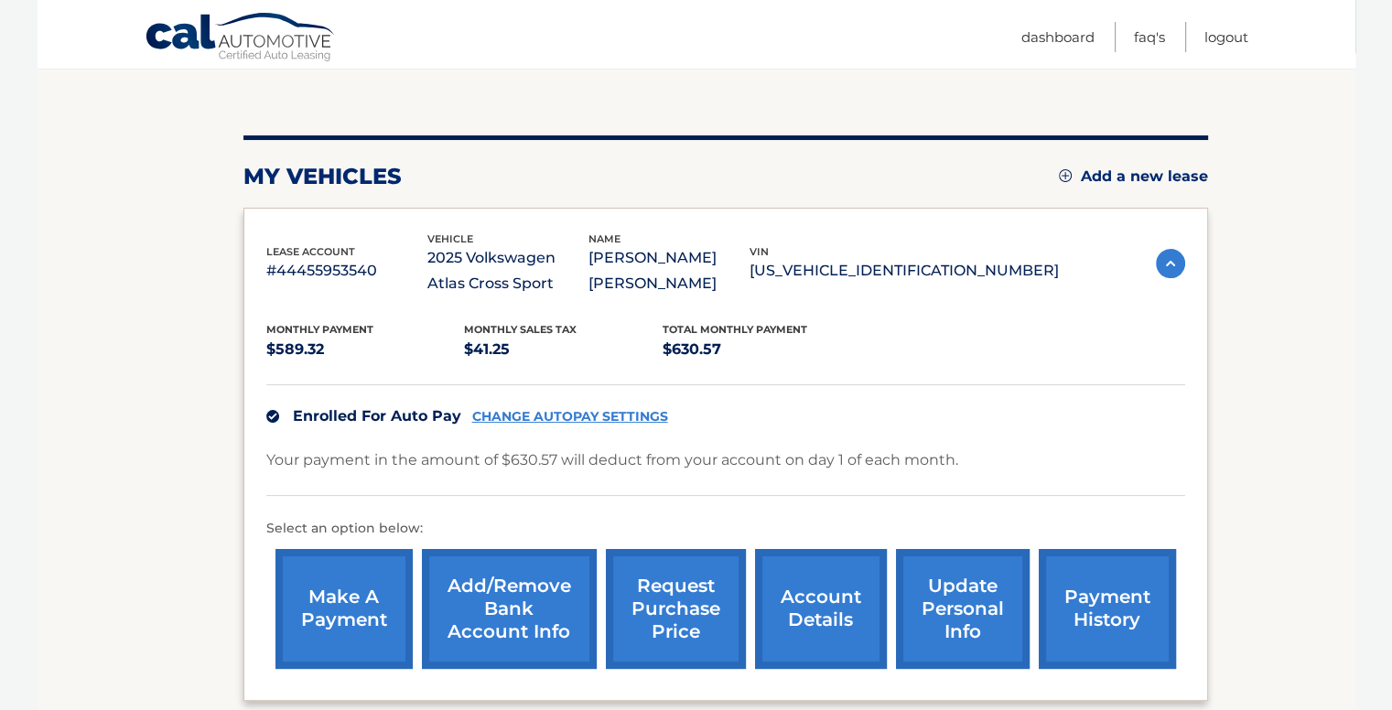
click at [795, 597] on link "account details" at bounding box center [821, 609] width 132 height 120
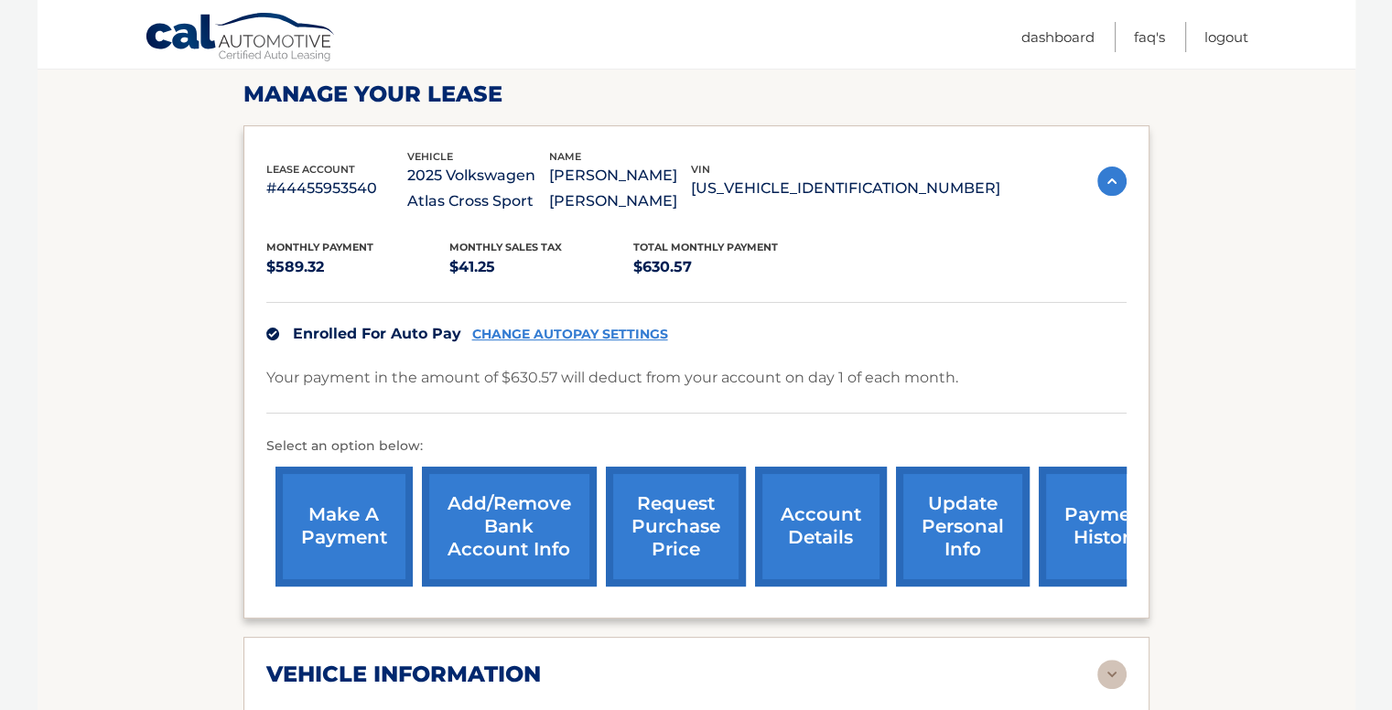
scroll to position [278, 0]
click at [1100, 533] on link "payment history" at bounding box center [1107, 526] width 137 height 120
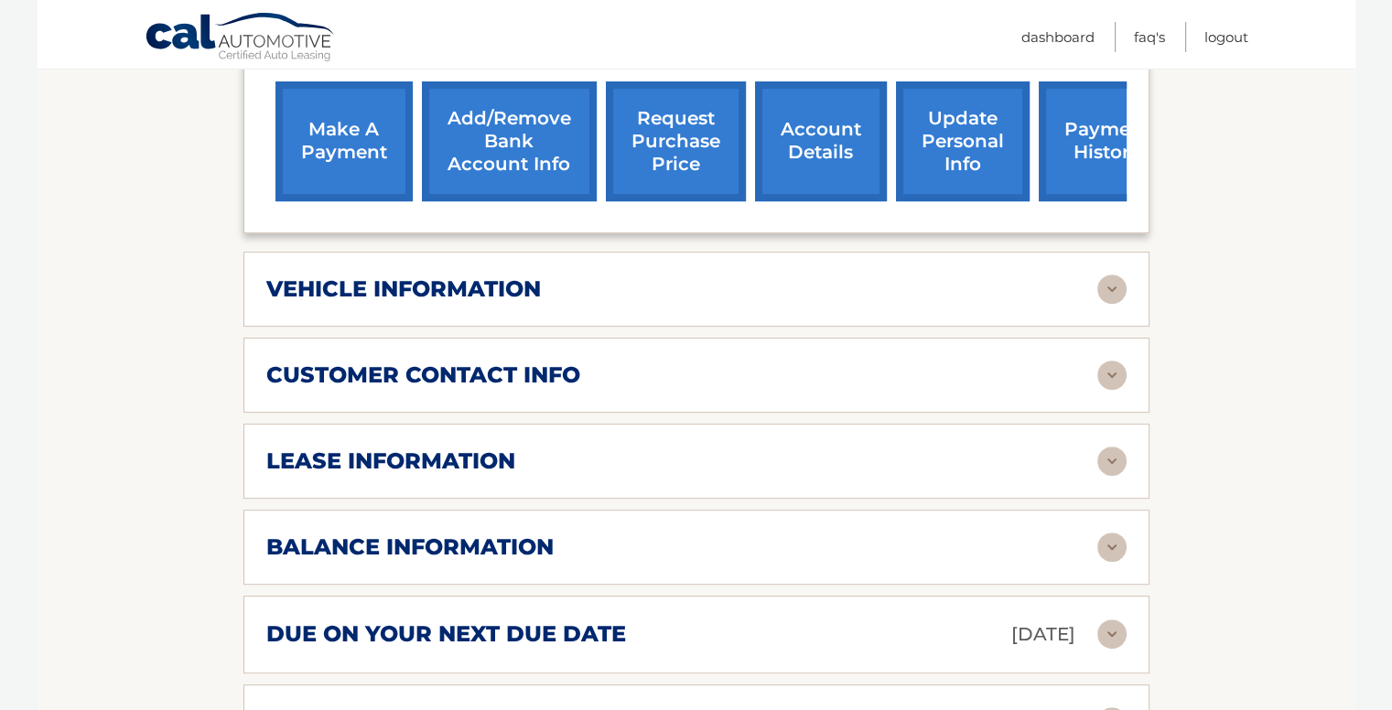
scroll to position [670, 0]
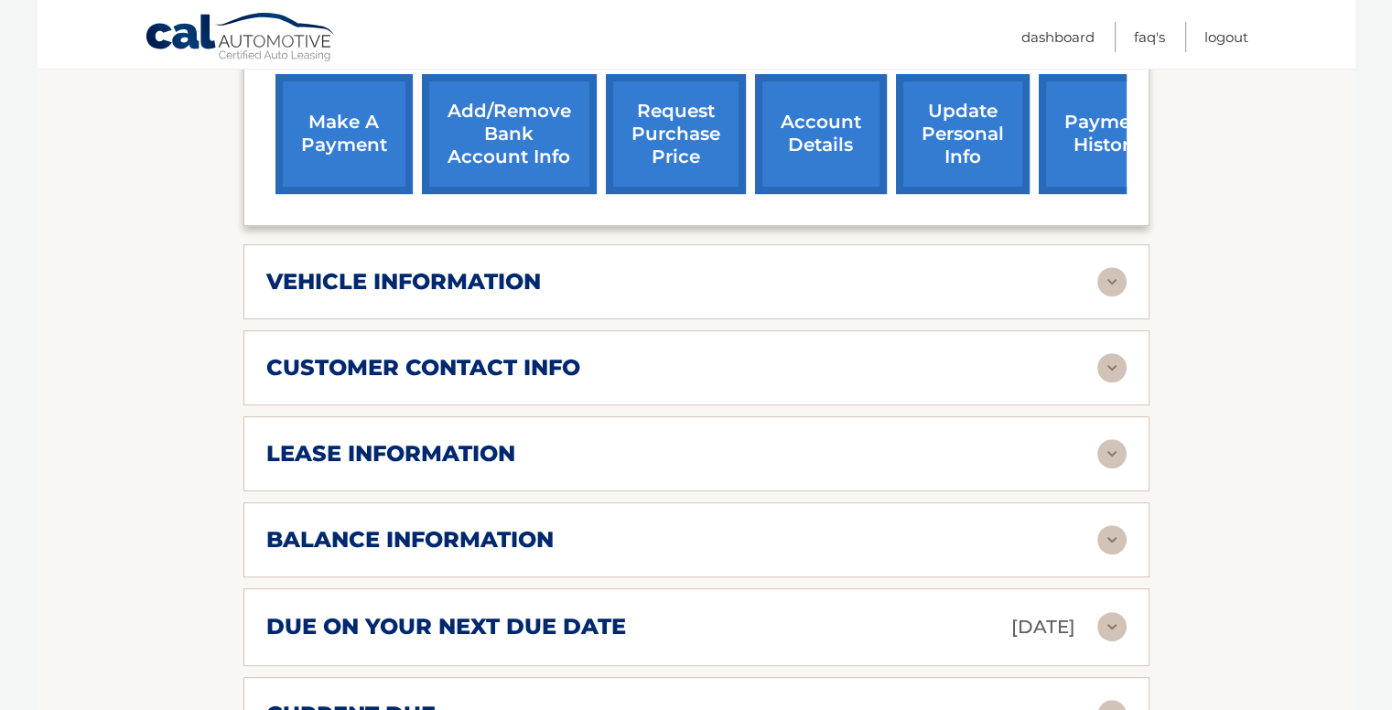
click at [1108, 629] on img at bounding box center [1111, 626] width 29 height 29
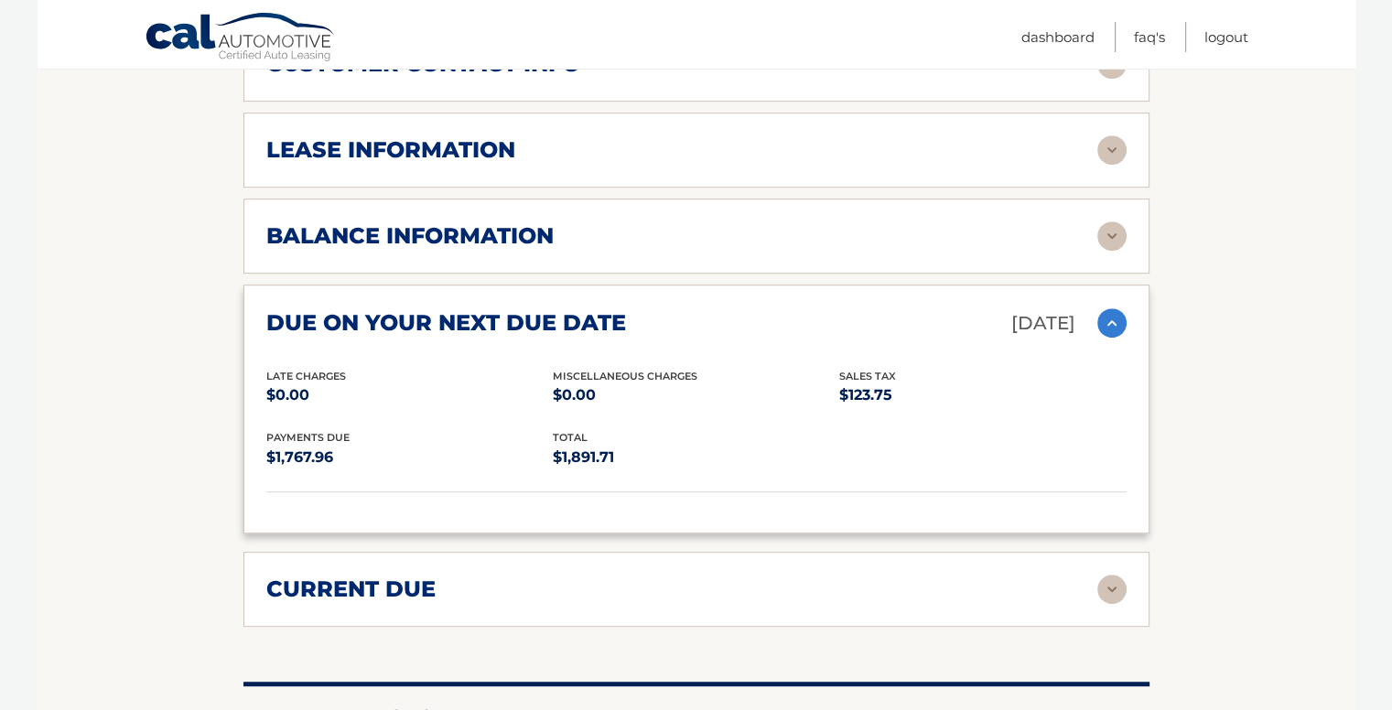
scroll to position [992, 0]
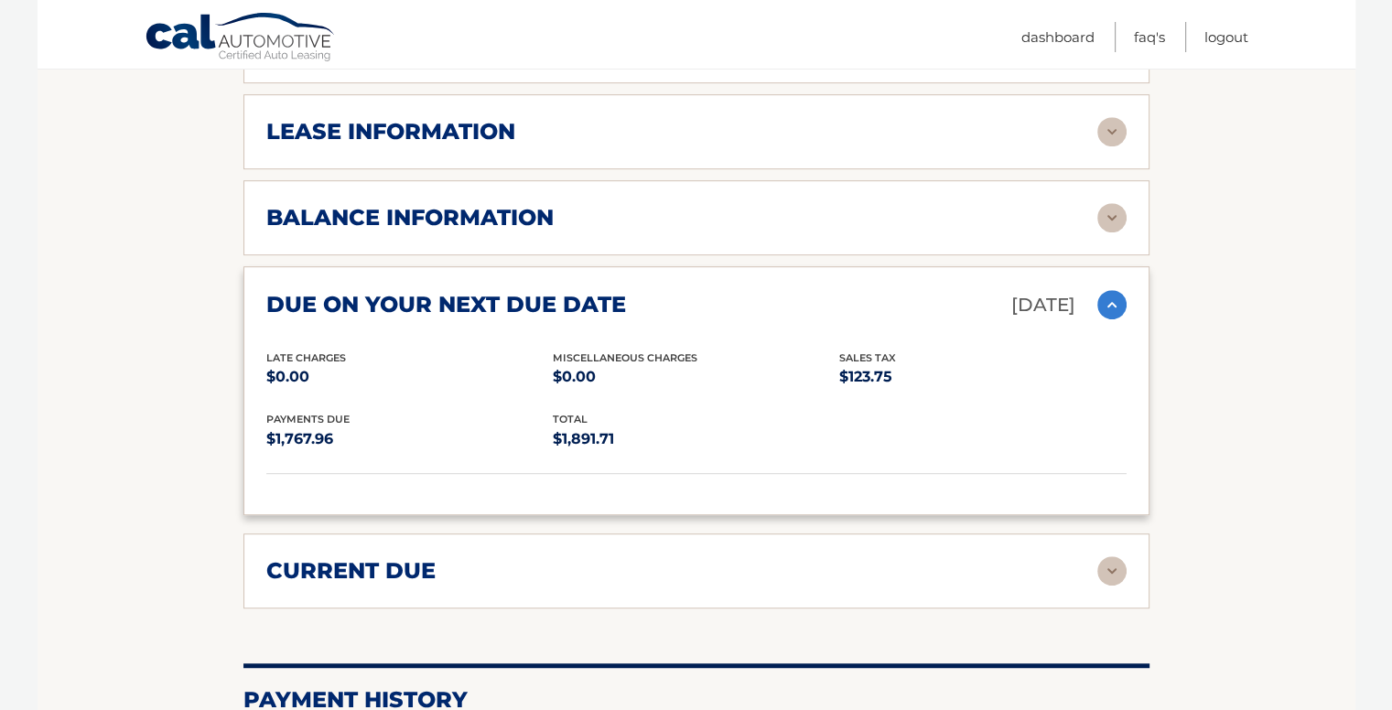
click at [1113, 568] on img at bounding box center [1111, 570] width 29 height 29
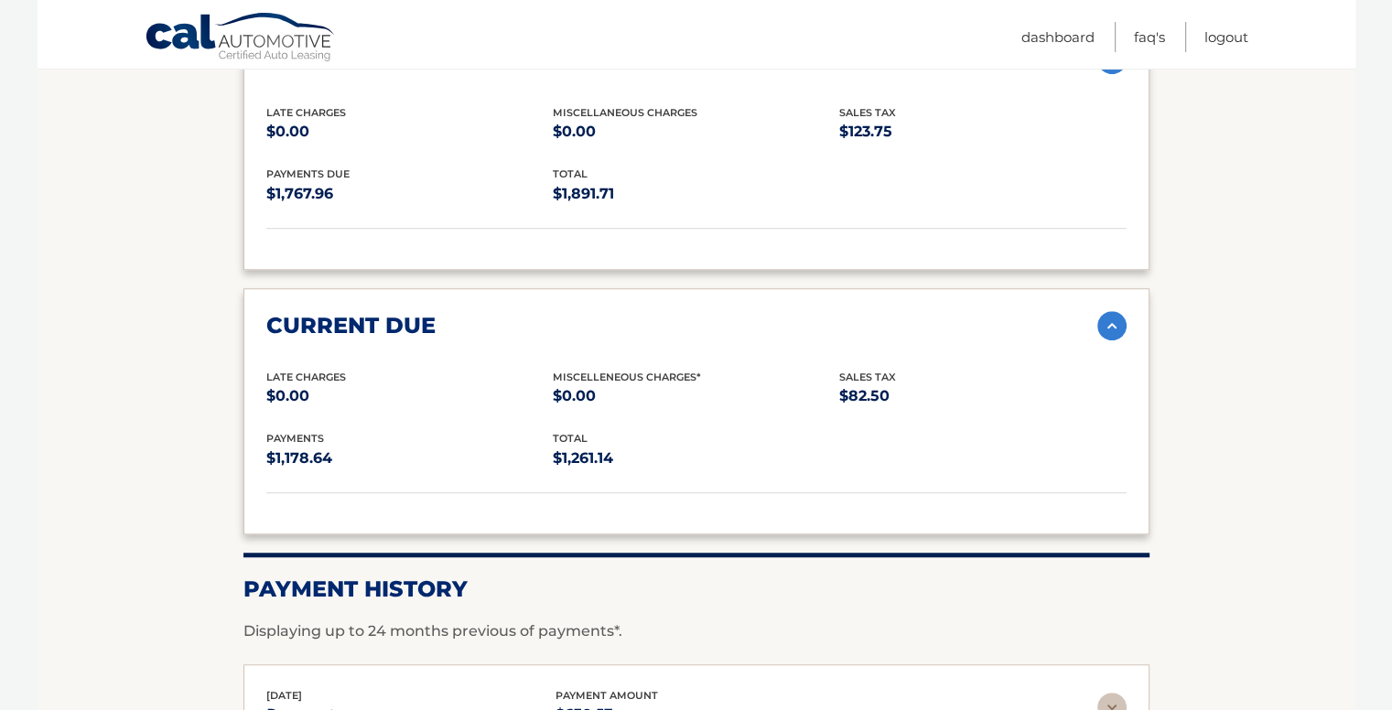
scroll to position [1212, 0]
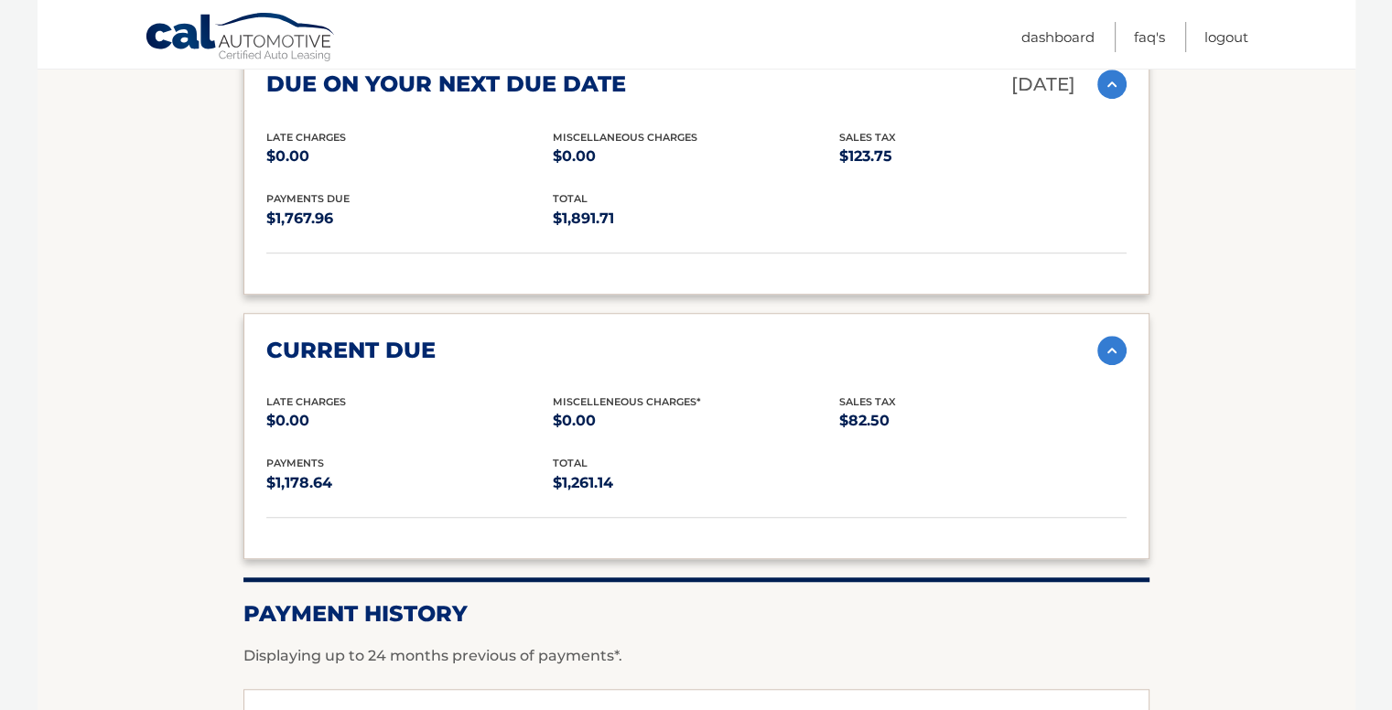
drag, startPoint x: 1385, startPoint y: 417, endPoint x: 1384, endPoint y: 405, distance: 11.9
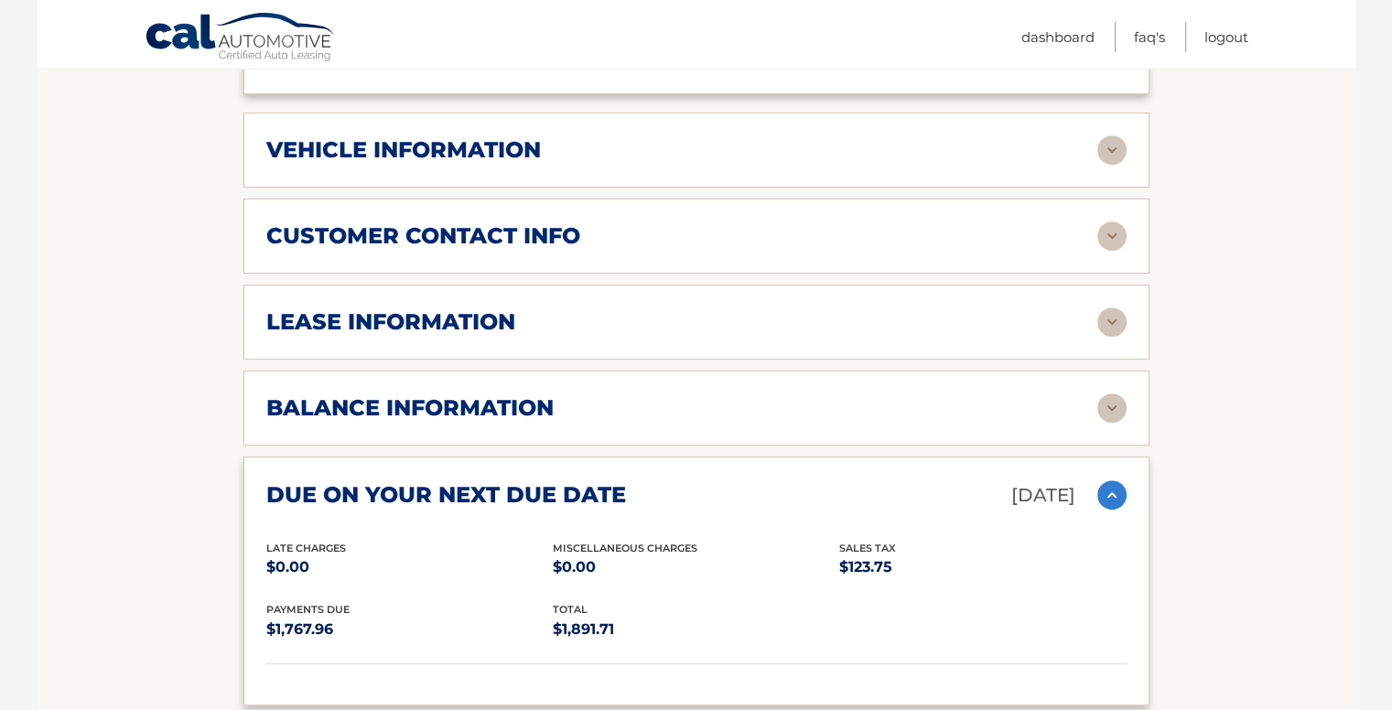
scroll to position [648, 0]
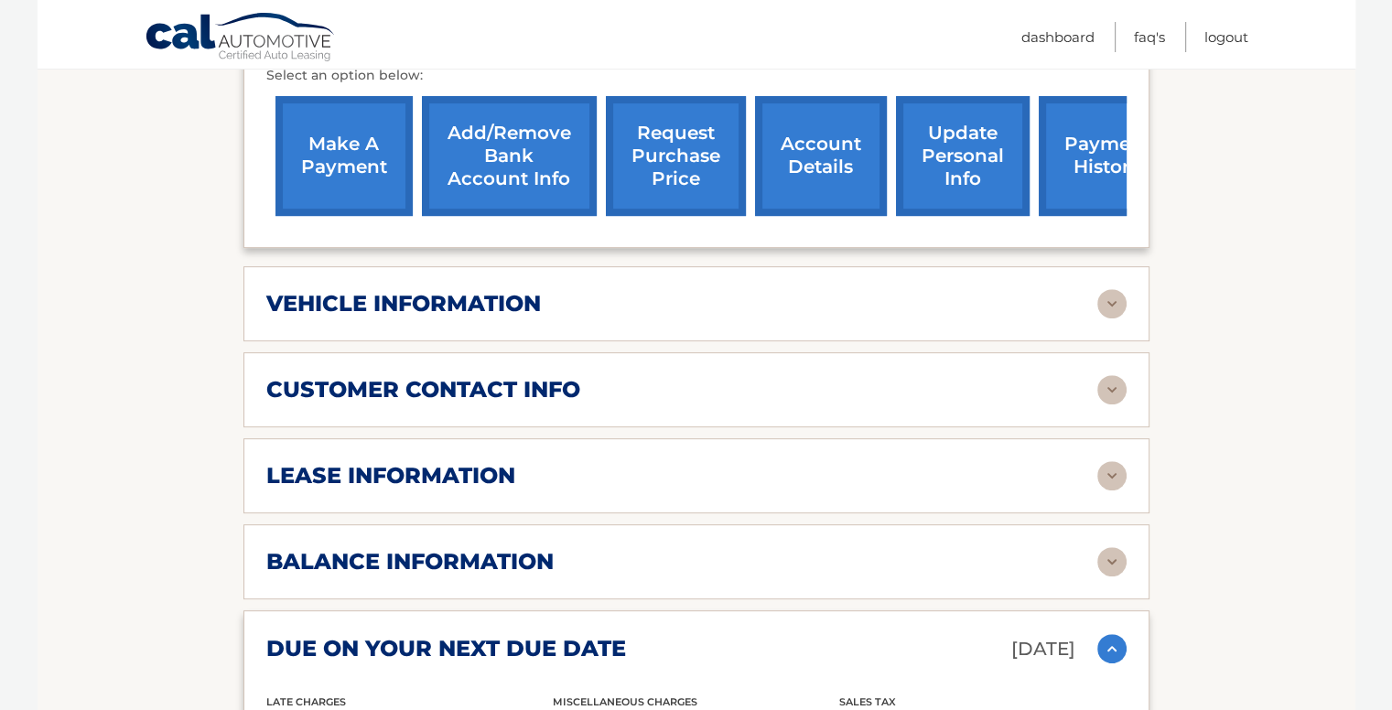
click at [361, 177] on link "make a payment" at bounding box center [343, 156] width 137 height 120
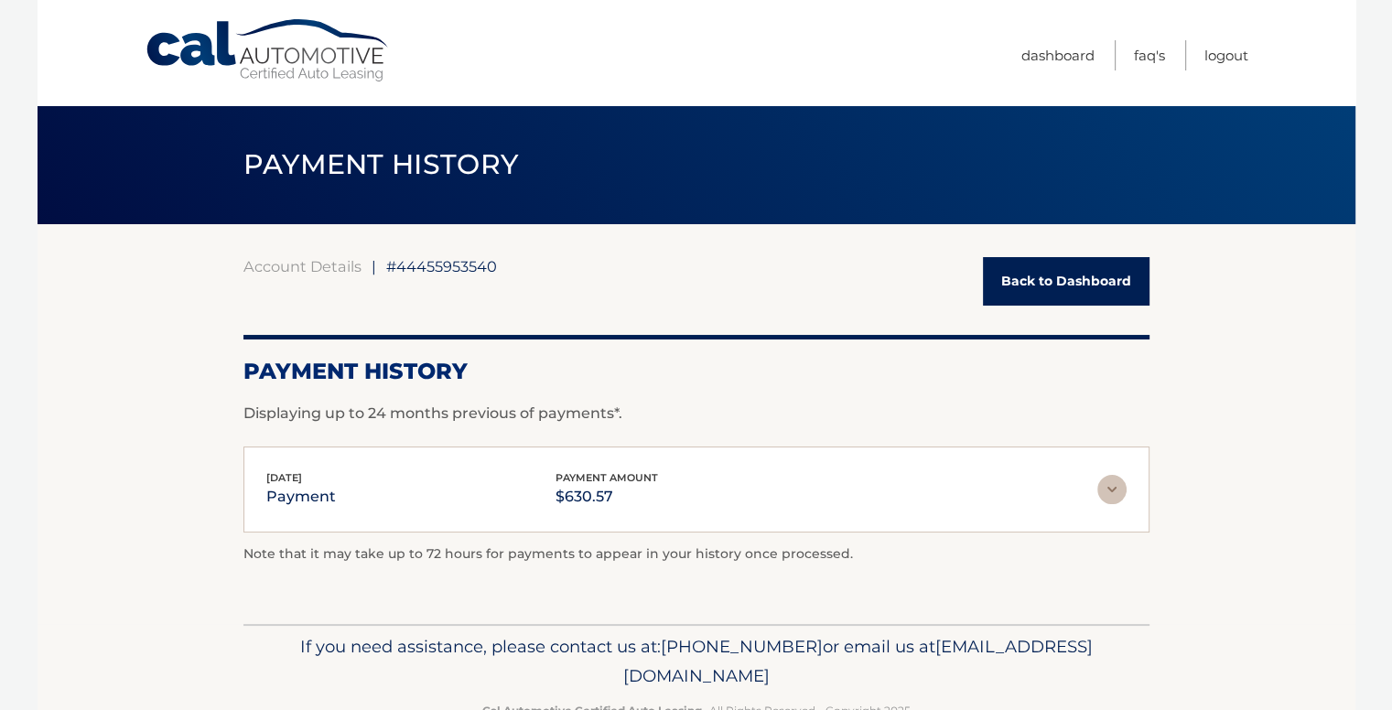
click at [1109, 487] on img at bounding box center [1111, 489] width 29 height 29
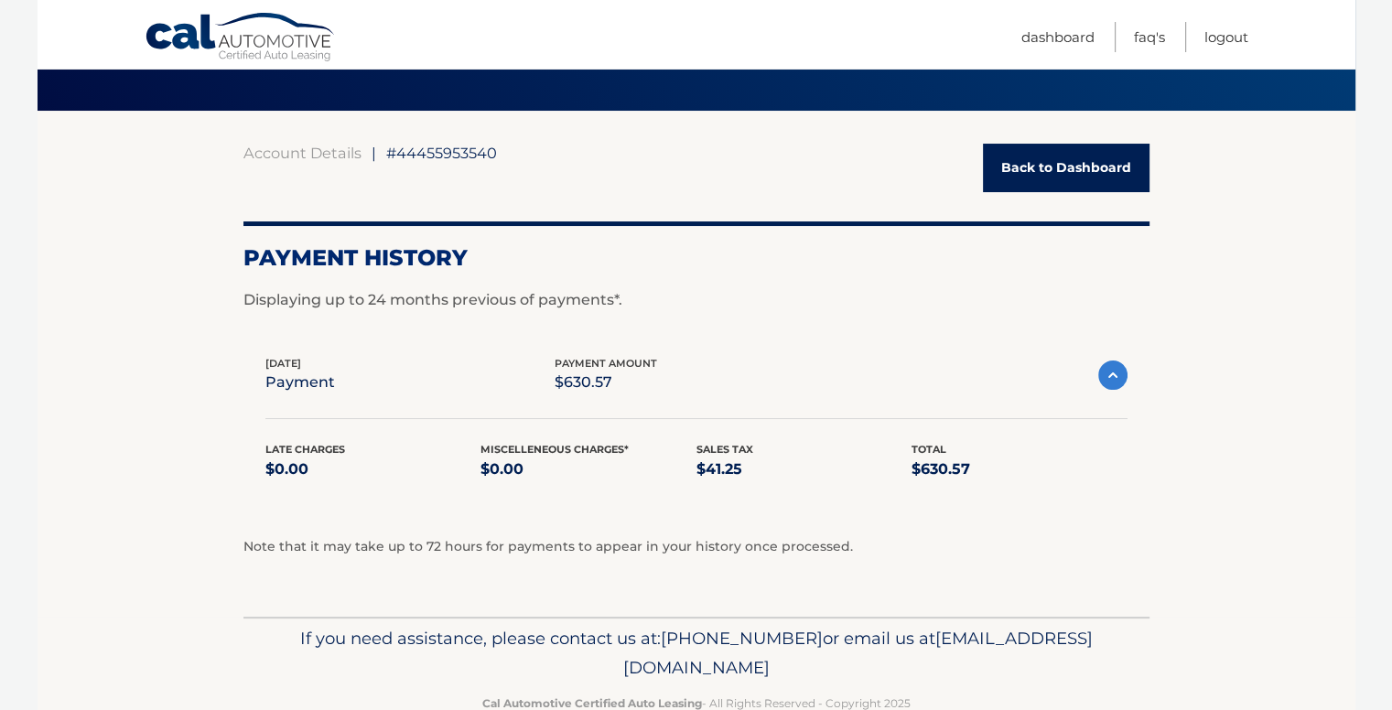
scroll to position [157, 0]
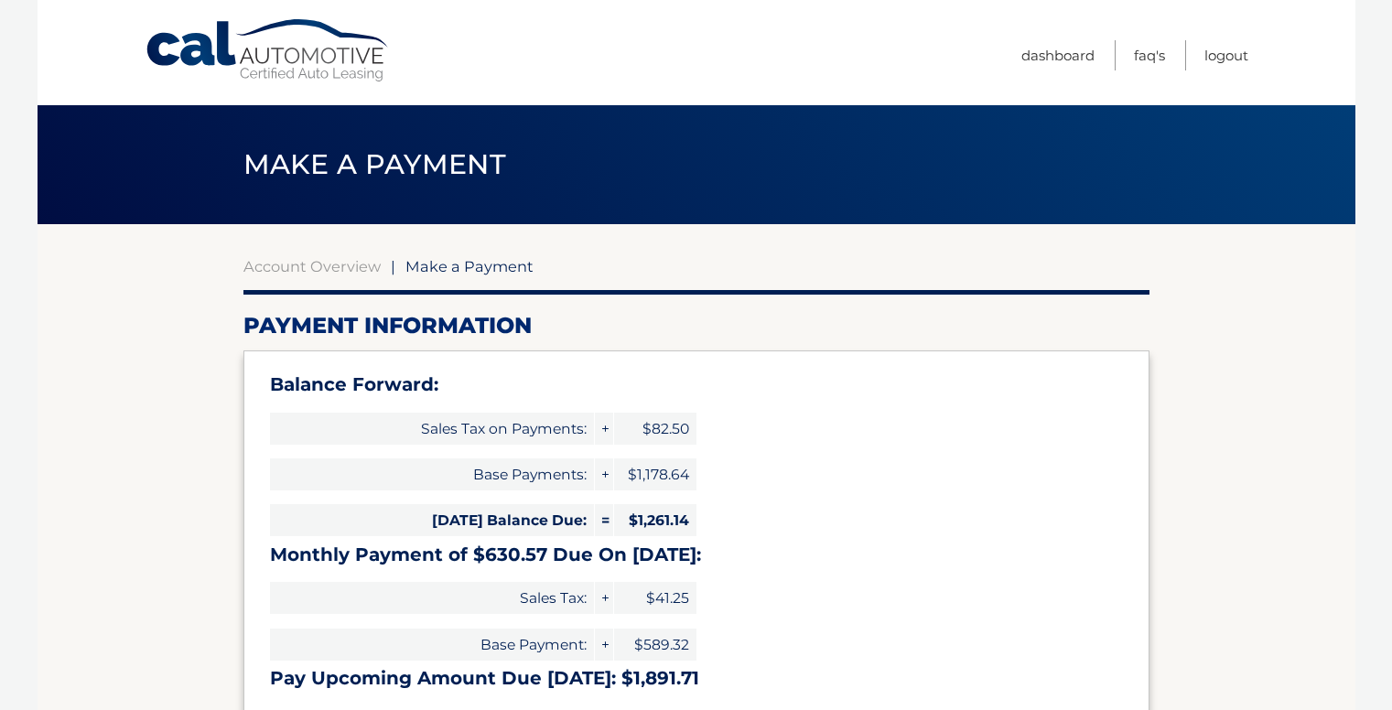
select select "NTY5MTE2MjctMWE1Yy00ZTMxLTlmNmUtMmQ0OGRhZDYyY2Rj"
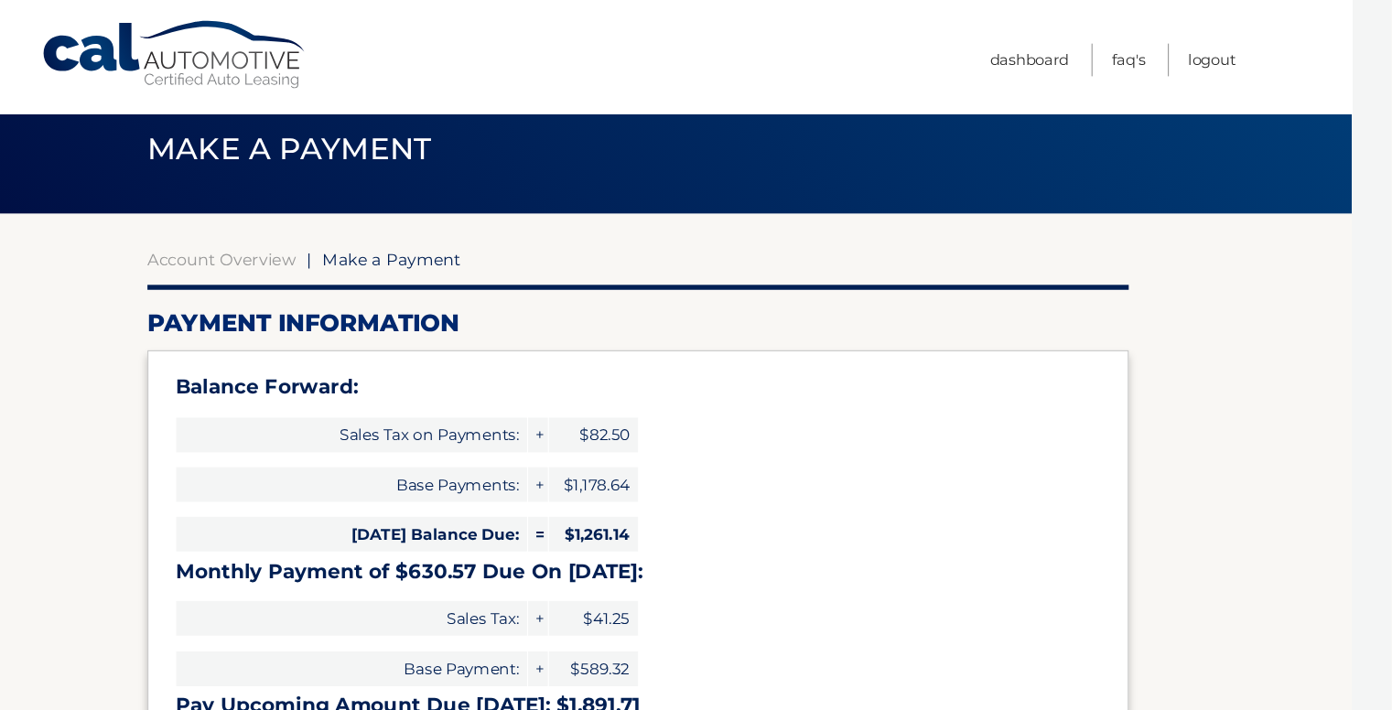
scroll to position [27, 0]
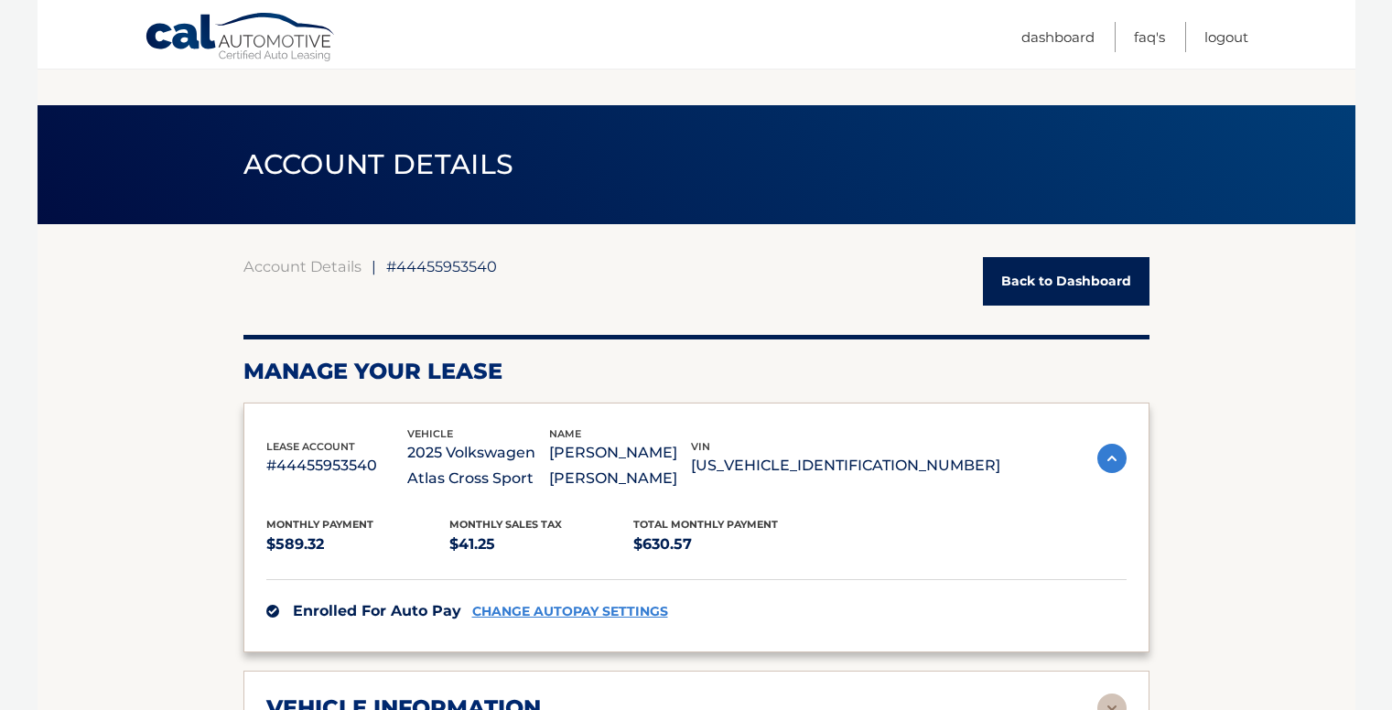
scroll to position [648, 0]
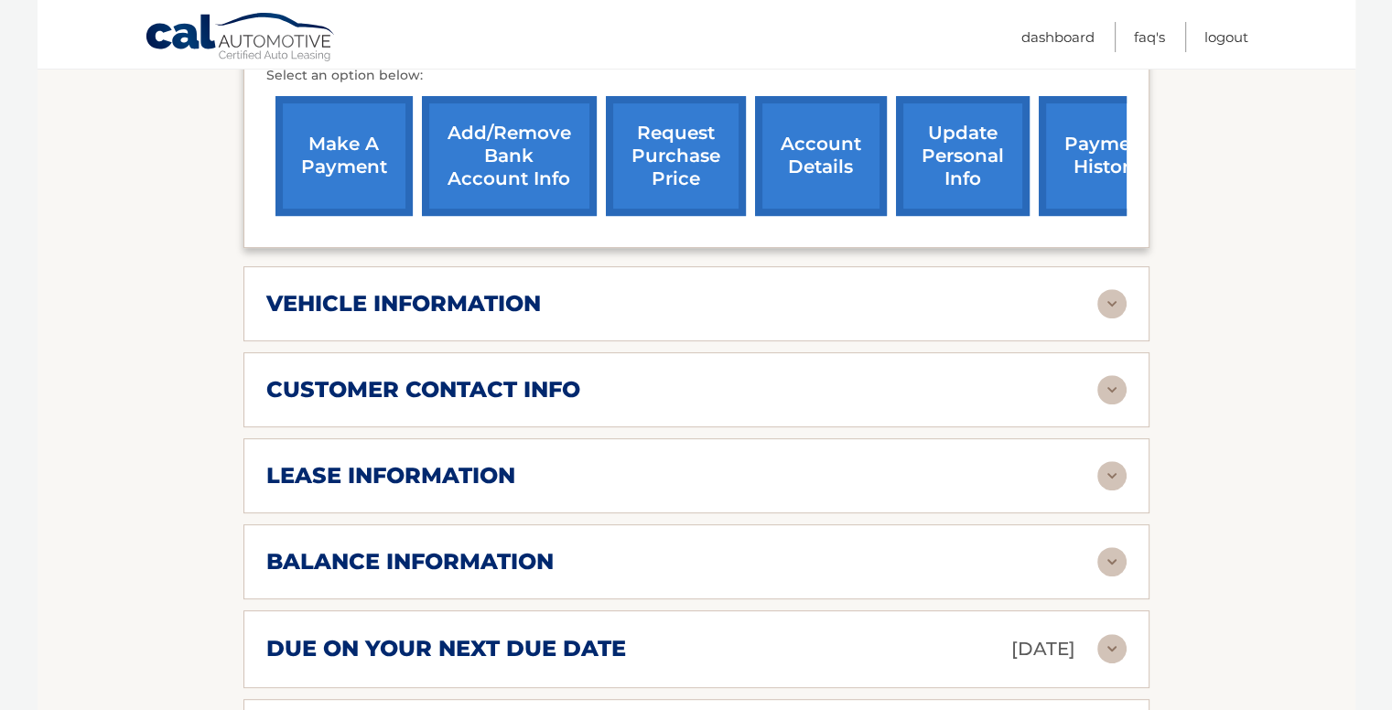
click at [339, 164] on link "make a payment" at bounding box center [343, 156] width 137 height 120
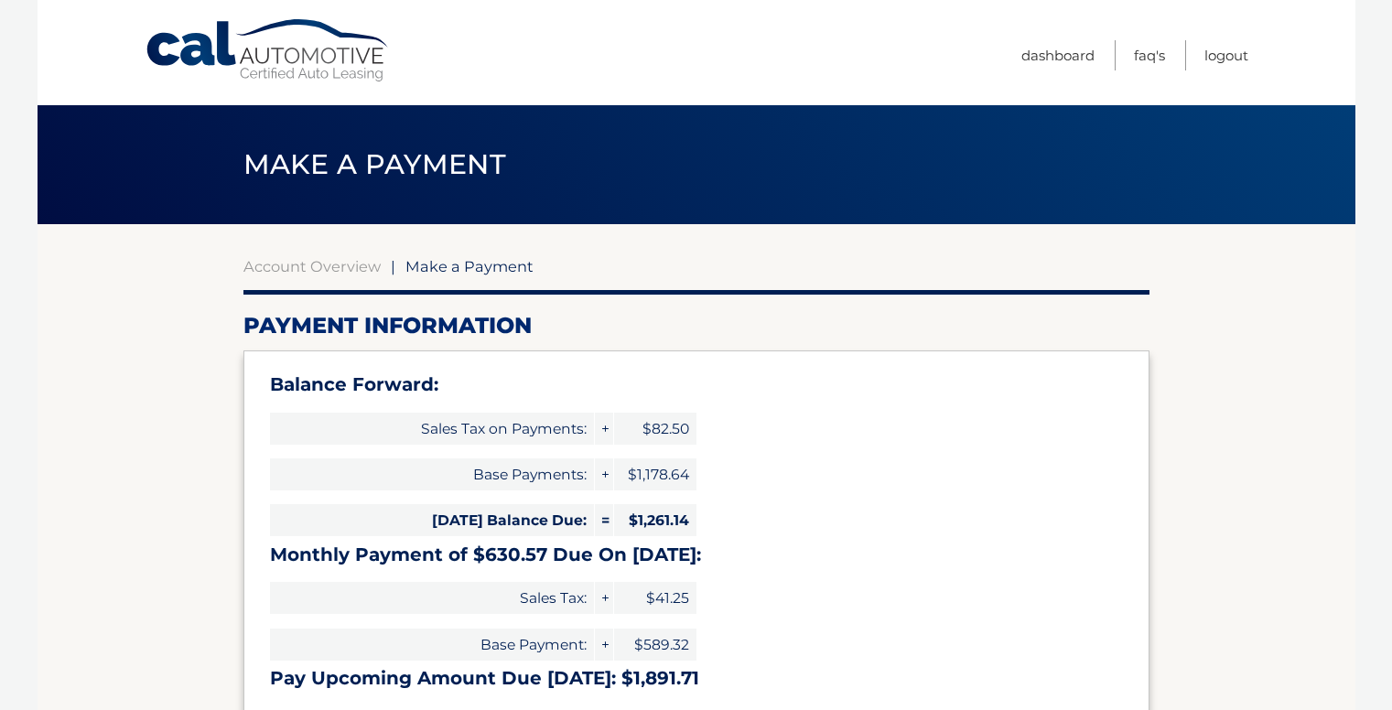
select select "NTY5MTE2MjctMWE1Yy00ZTMxLTlmNmUtMmQ0OGRhZDYyY2Rj"
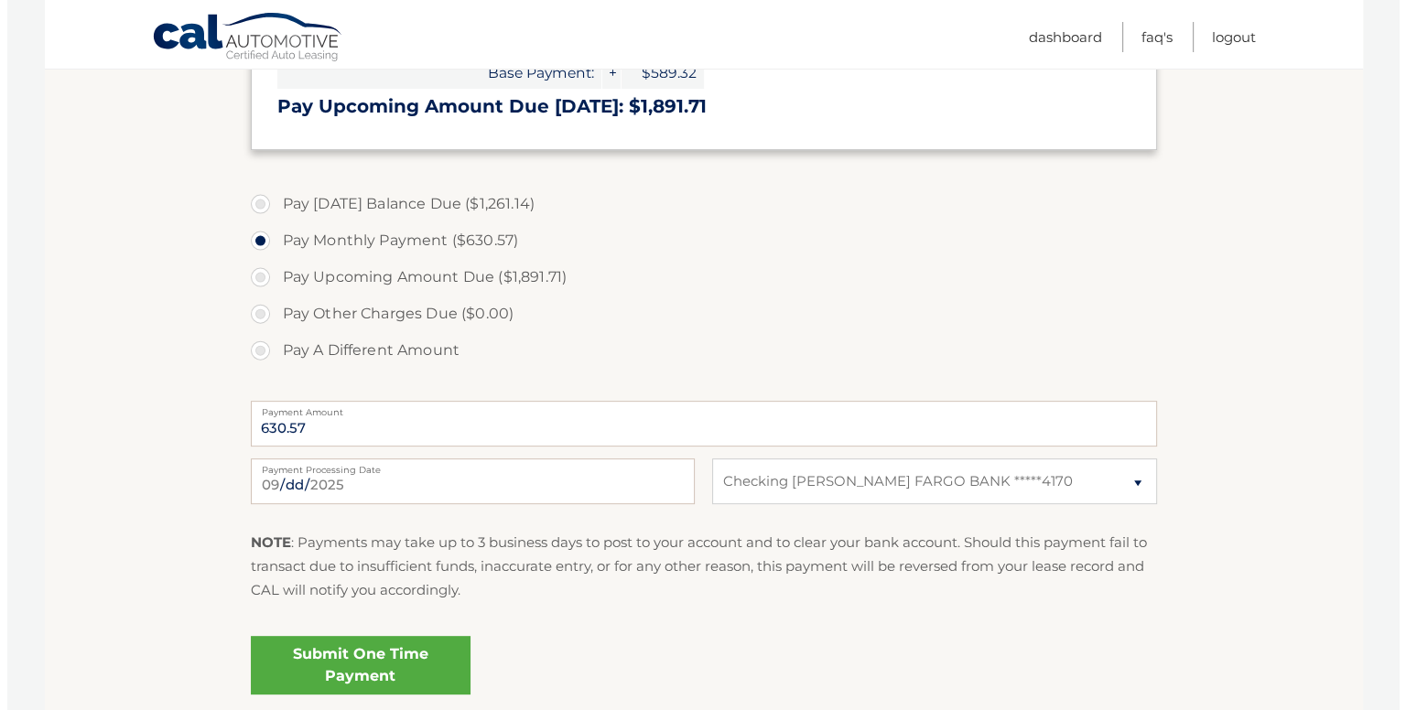
scroll to position [575, 0]
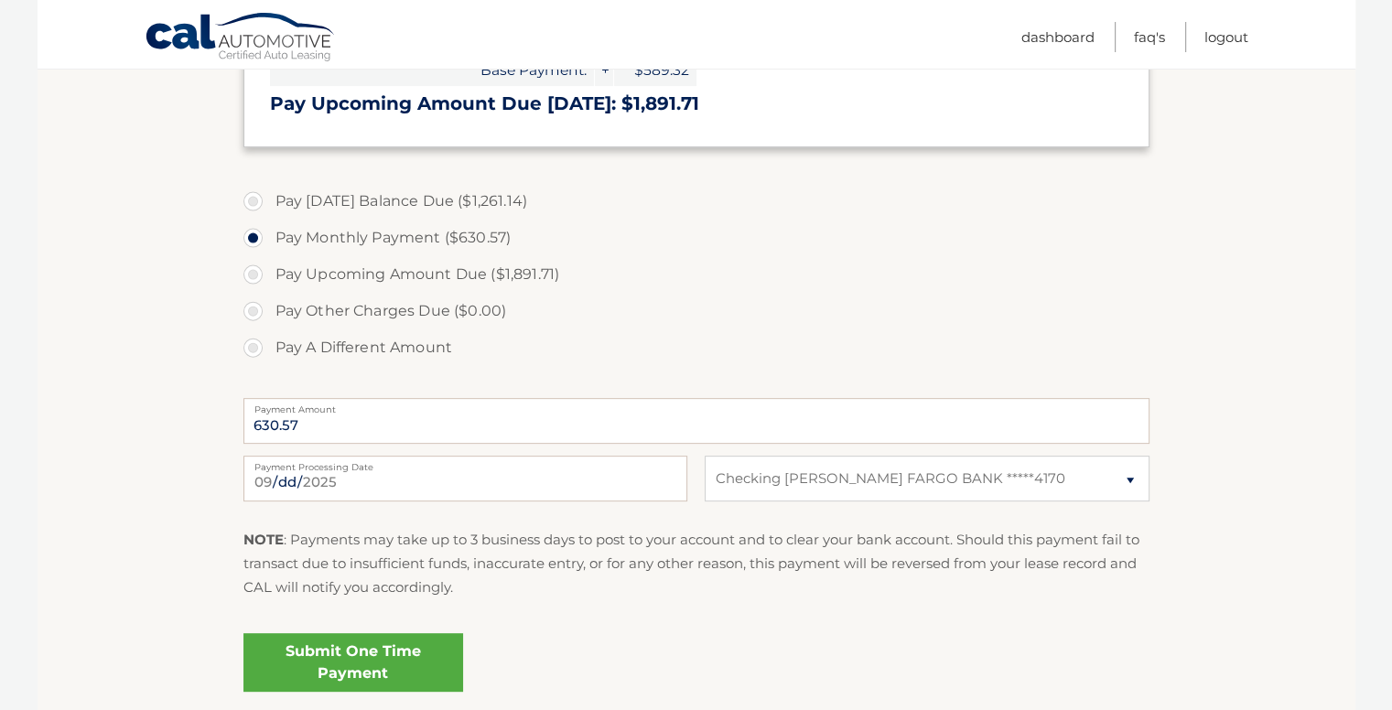
click at [384, 667] on link "Submit One Time Payment" at bounding box center [353, 662] width 220 height 59
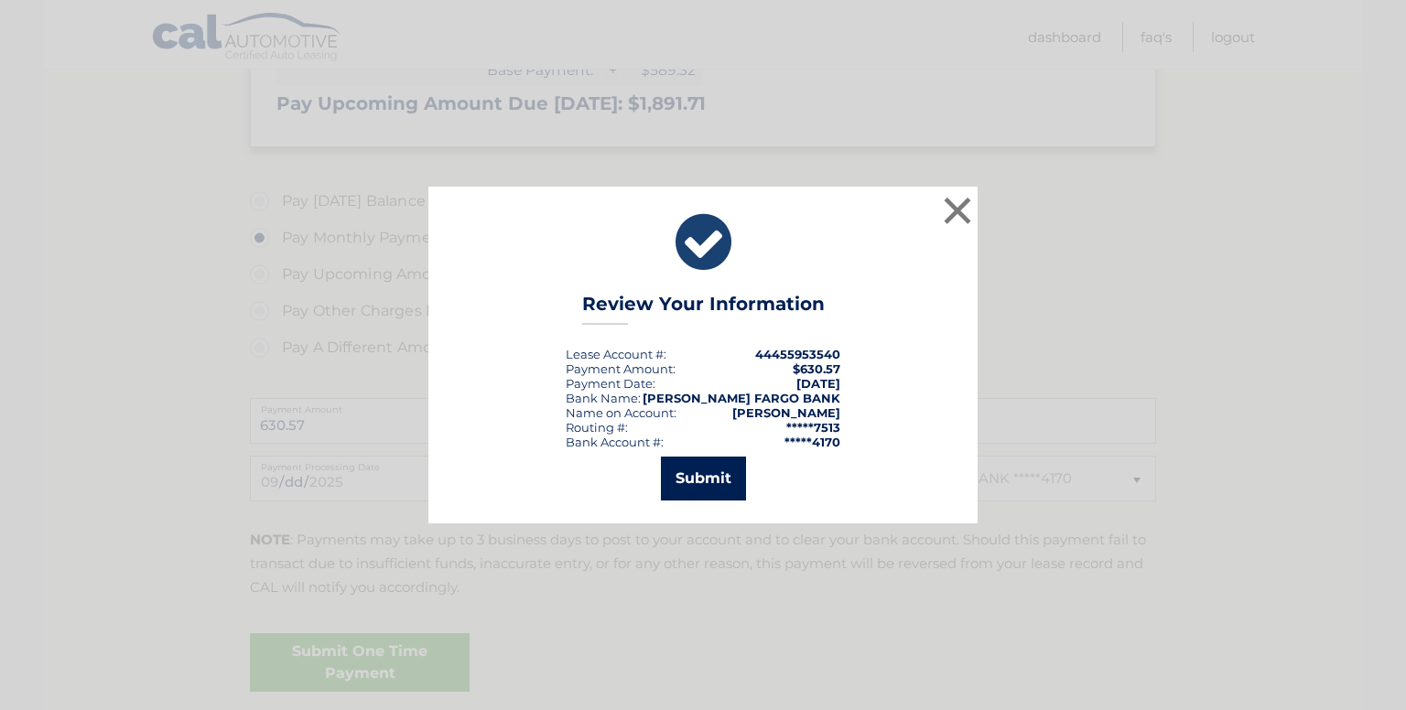
click at [735, 469] on button "Submit" at bounding box center [703, 479] width 85 height 44
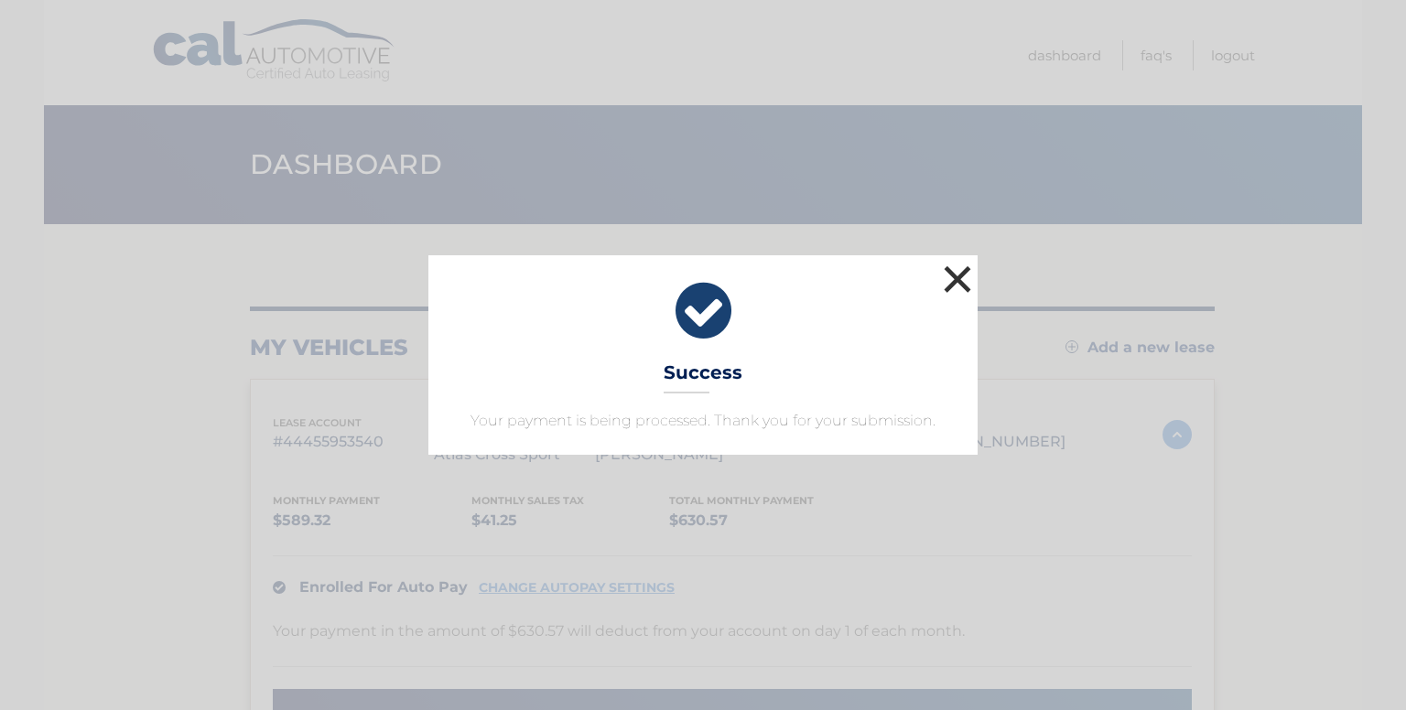
click at [952, 271] on button "×" at bounding box center [957, 279] width 37 height 37
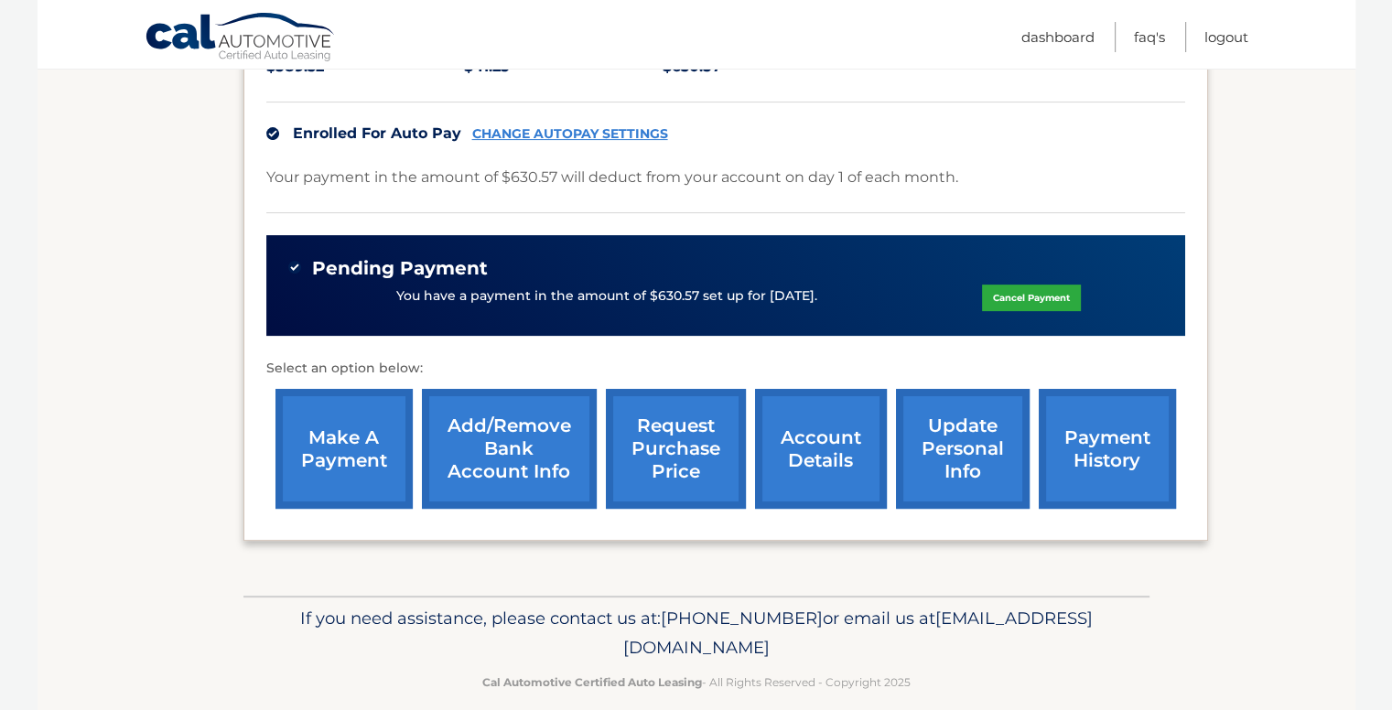
scroll to position [476, 0]
